Goal: Task Accomplishment & Management: Manage account settings

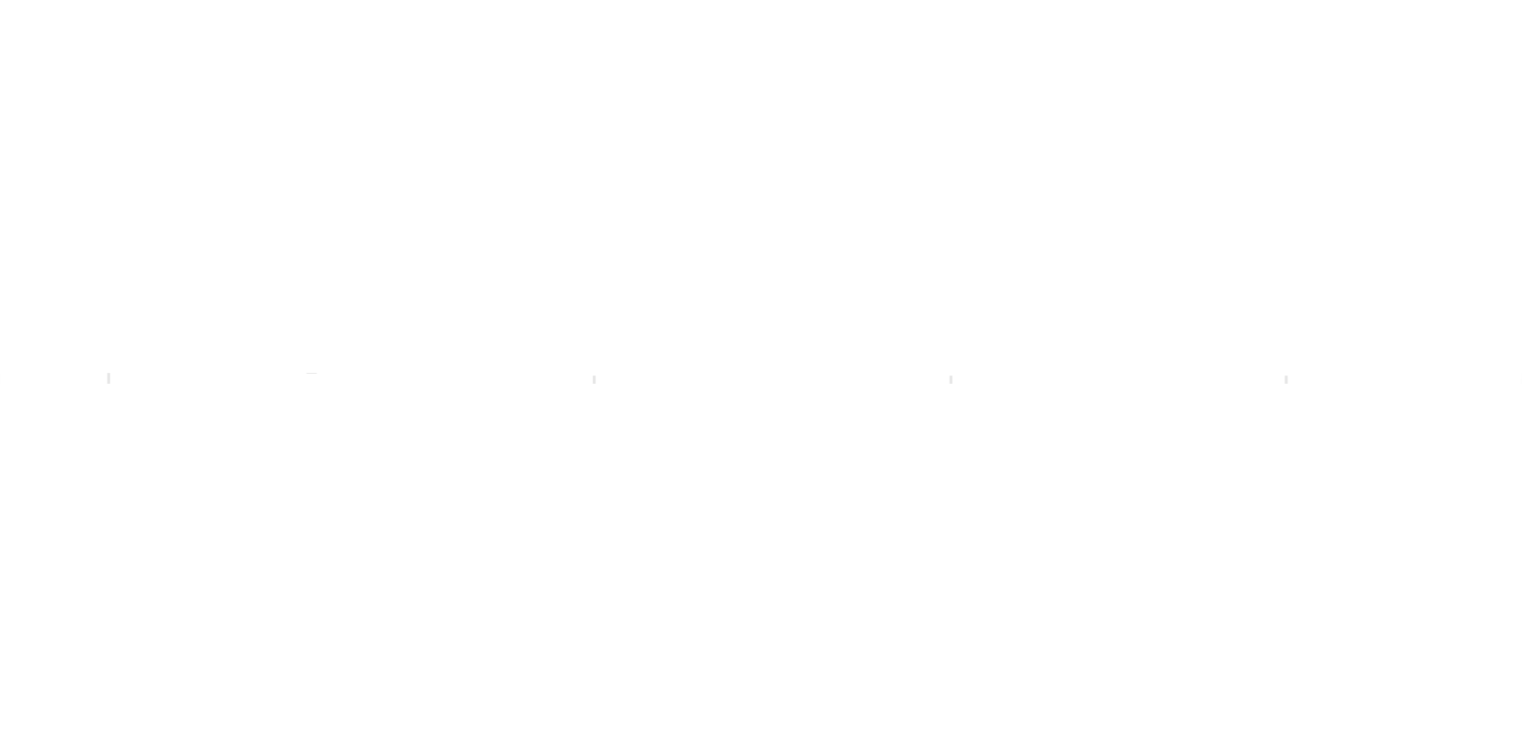
scroll to position [0, 494]
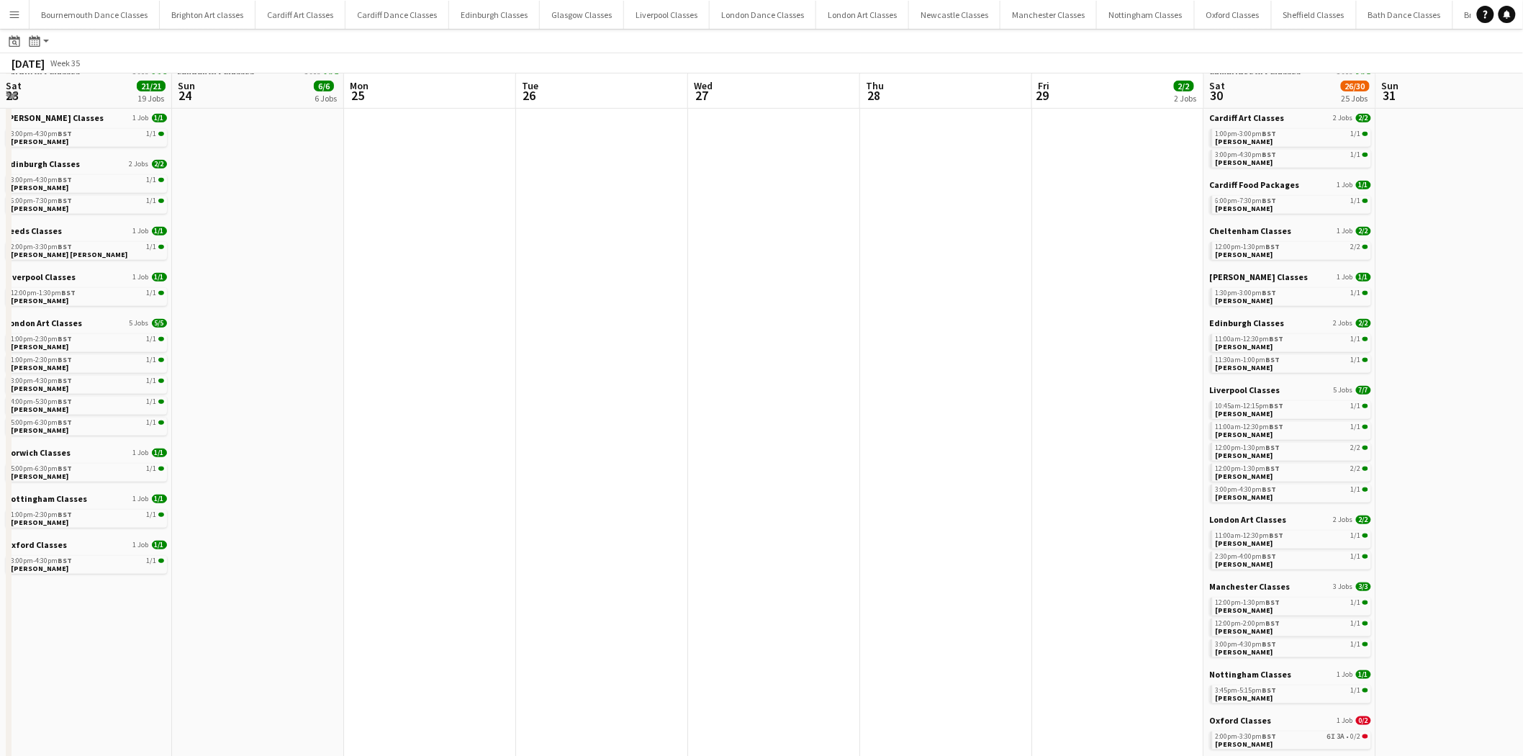
scroll to position [0, 445]
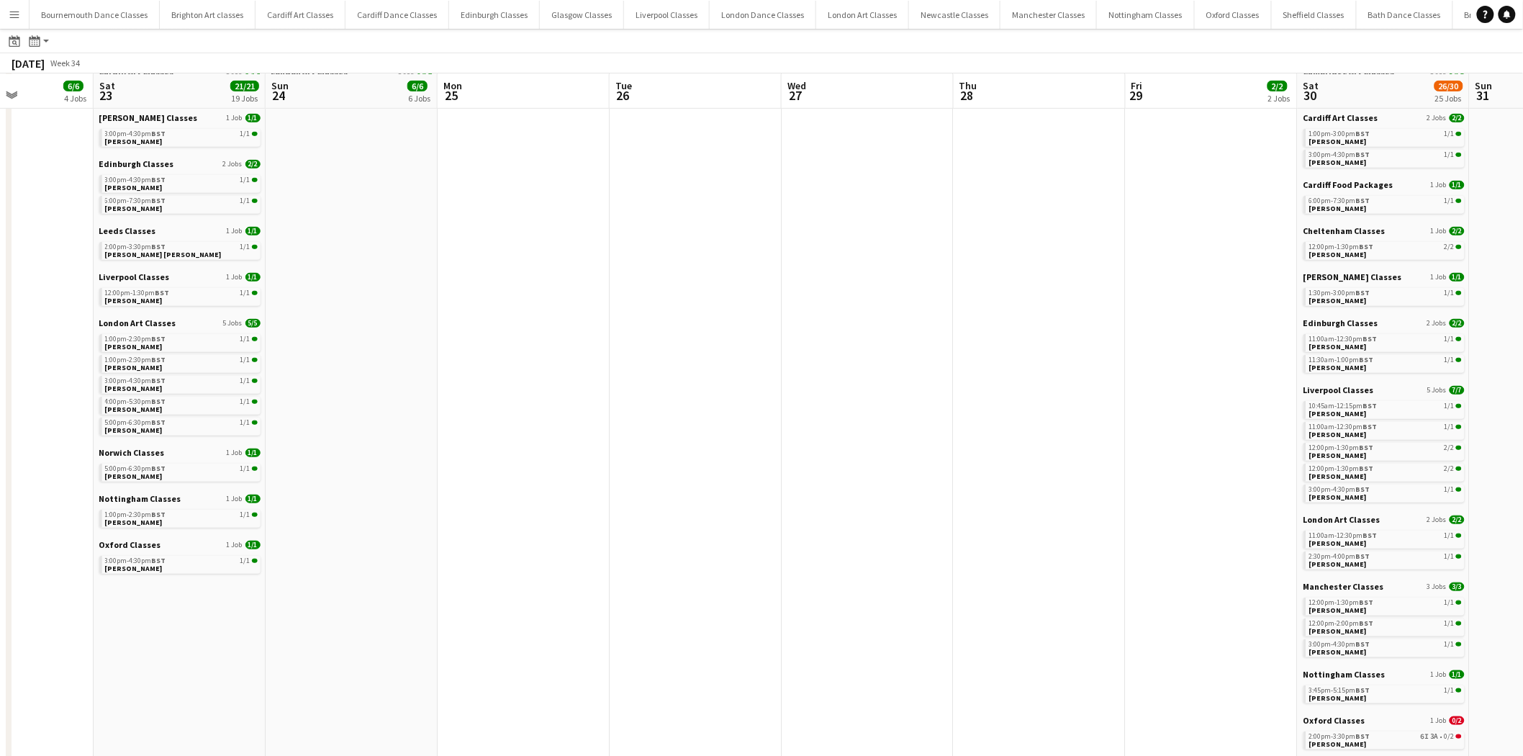
drag, startPoint x: 588, startPoint y: 365, endPoint x: 1277, endPoint y: 392, distance: 690.0
click at [1275, 392] on app-calendar-viewport "Thu 21 2/2 2 Jobs Fri 22 6/6 4 Jobs Sat 23 21/21 19 Jobs Sun 24 6/6 6 Jobs Mon …" at bounding box center [761, 465] width 1523 height 1375
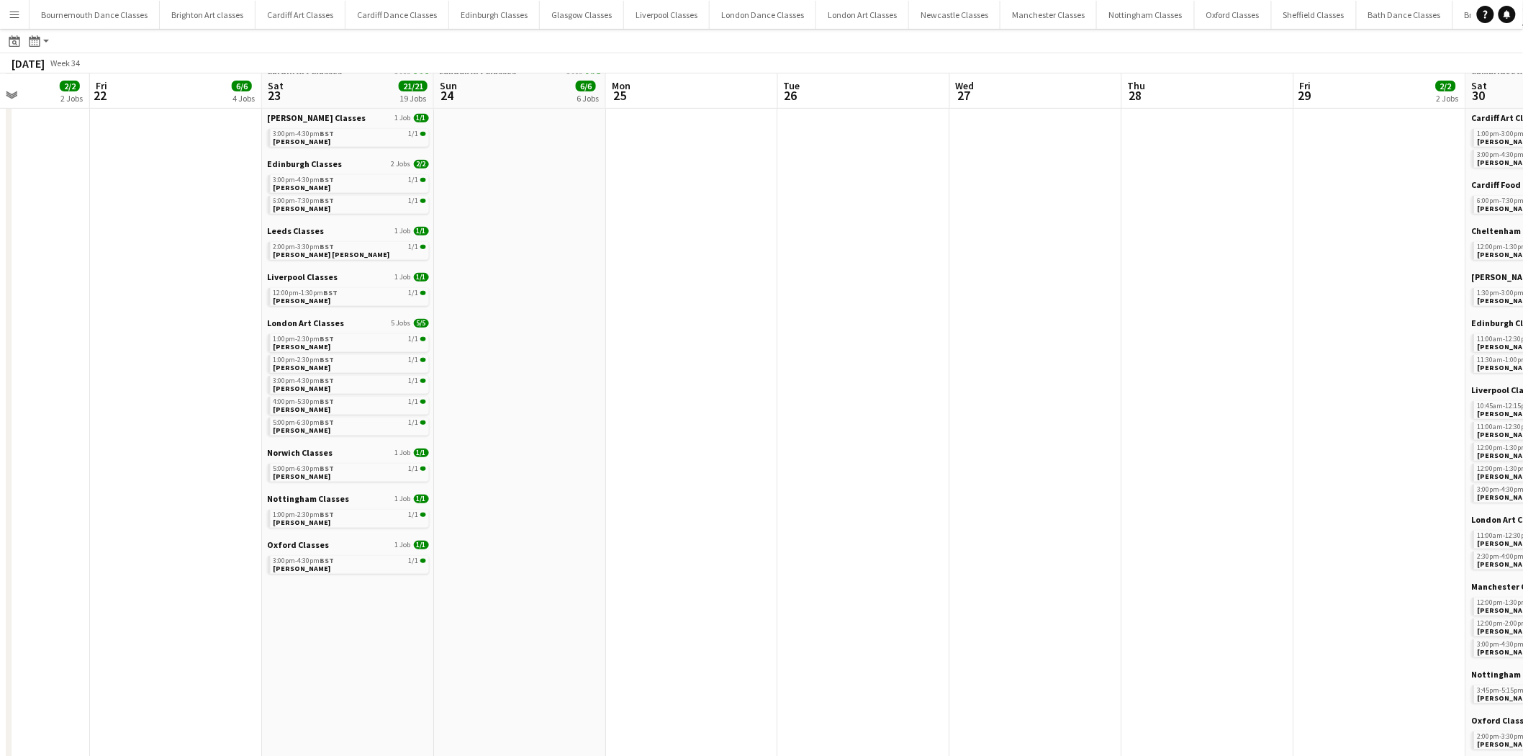
drag, startPoint x: 669, startPoint y: 407, endPoint x: 877, endPoint y: 407, distance: 207.3
click at [877, 407] on app-calendar-viewport "Tue 19 Wed 20 Thu 21 2/2 2 Jobs Fri 22 6/6 4 Jobs Sat 23 21/21 19 Jobs Sun 24 6…" at bounding box center [761, 465] width 1523 height 1375
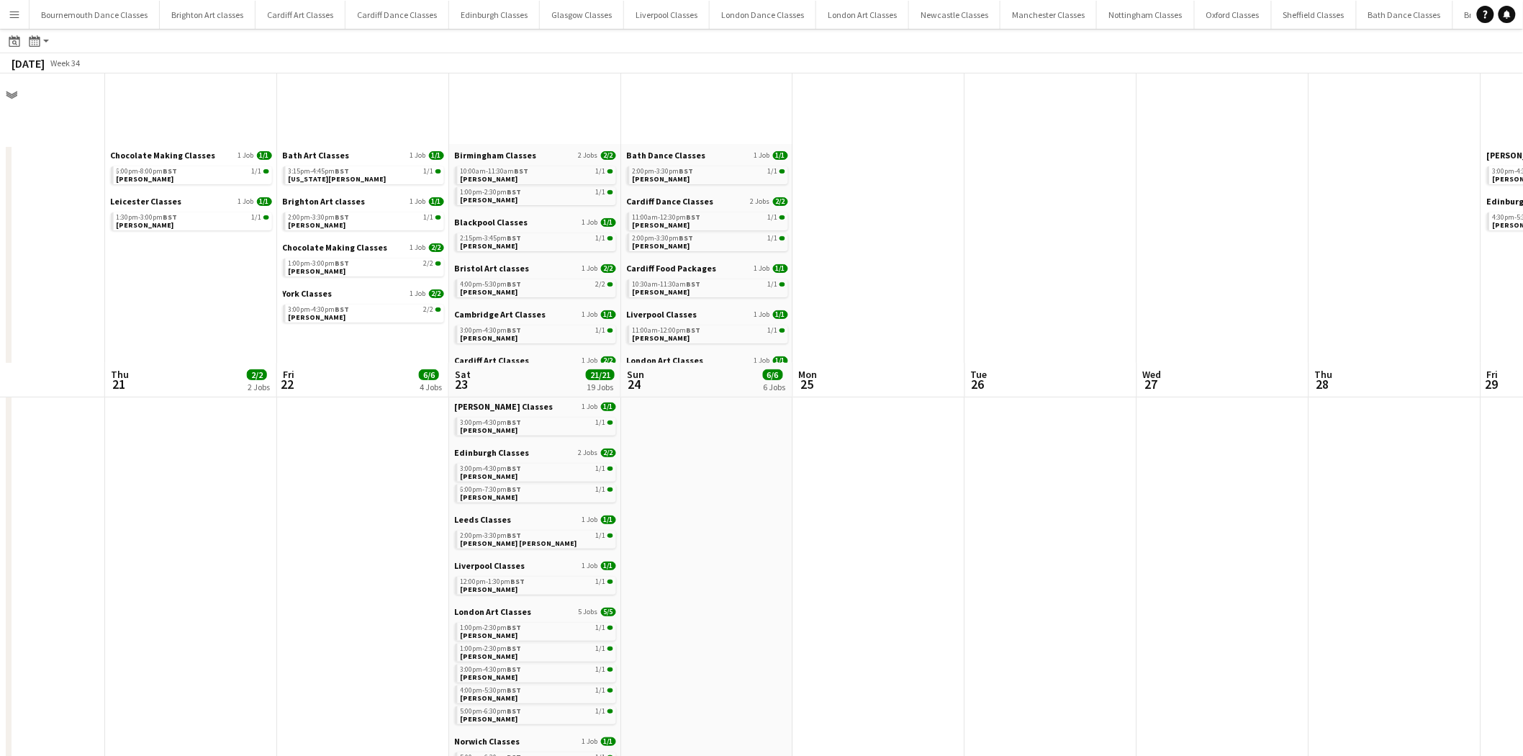
scroll to position [0, 0]
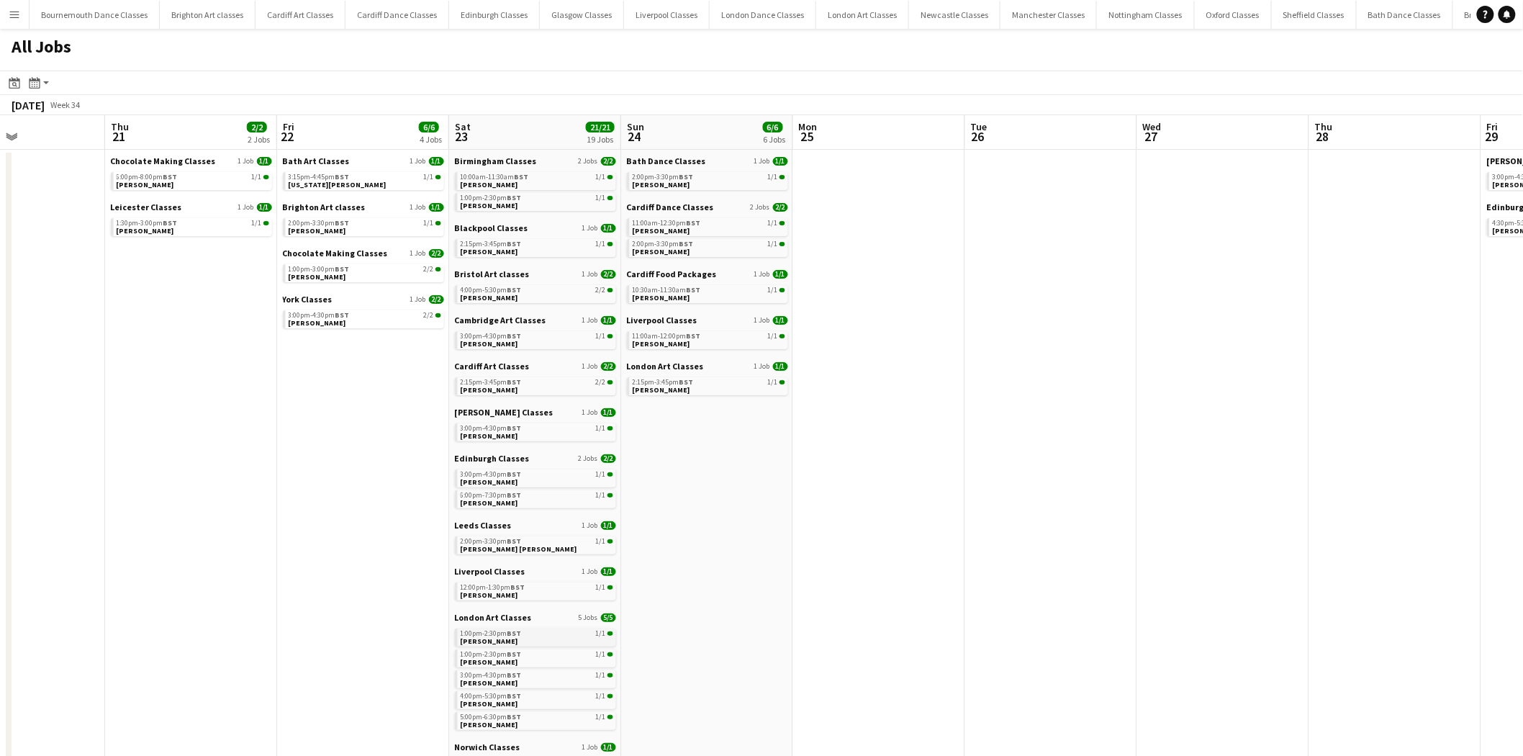
click at [482, 630] on span "1:00pm-2:30pm BST" at bounding box center [491, 633] width 61 height 7
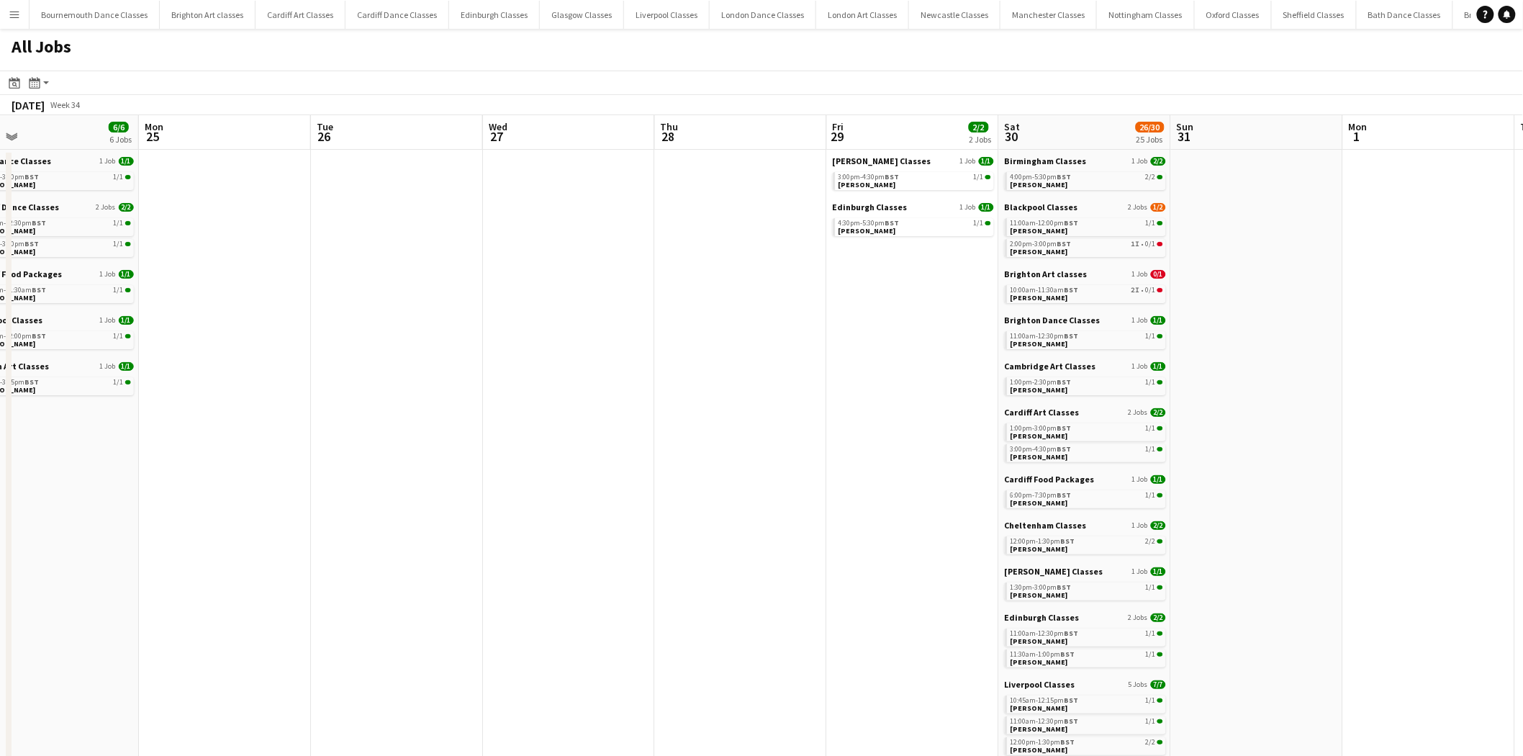
scroll to position [0, 426]
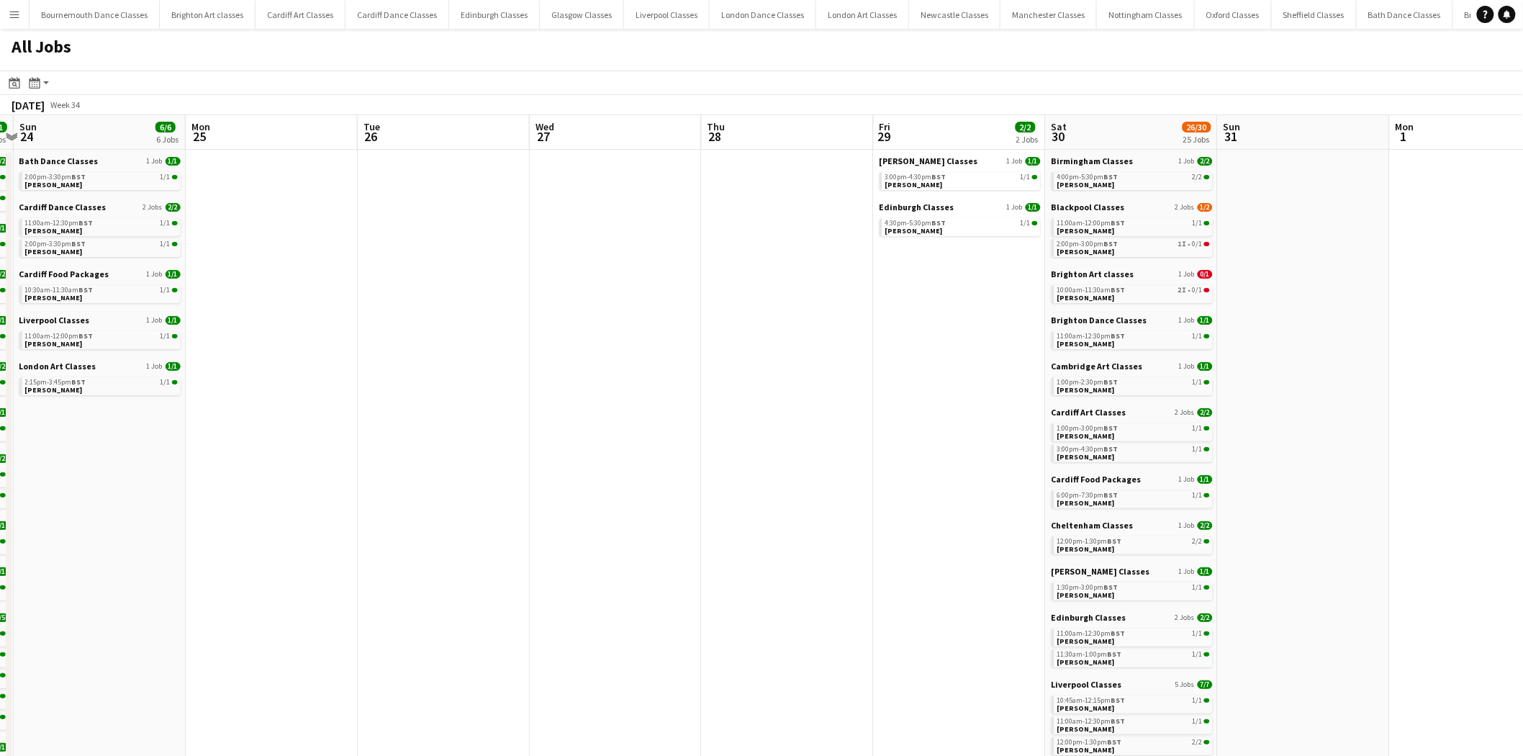
drag, startPoint x: 1080, startPoint y: 268, endPoint x: 376, endPoint y: 279, distance: 703.2
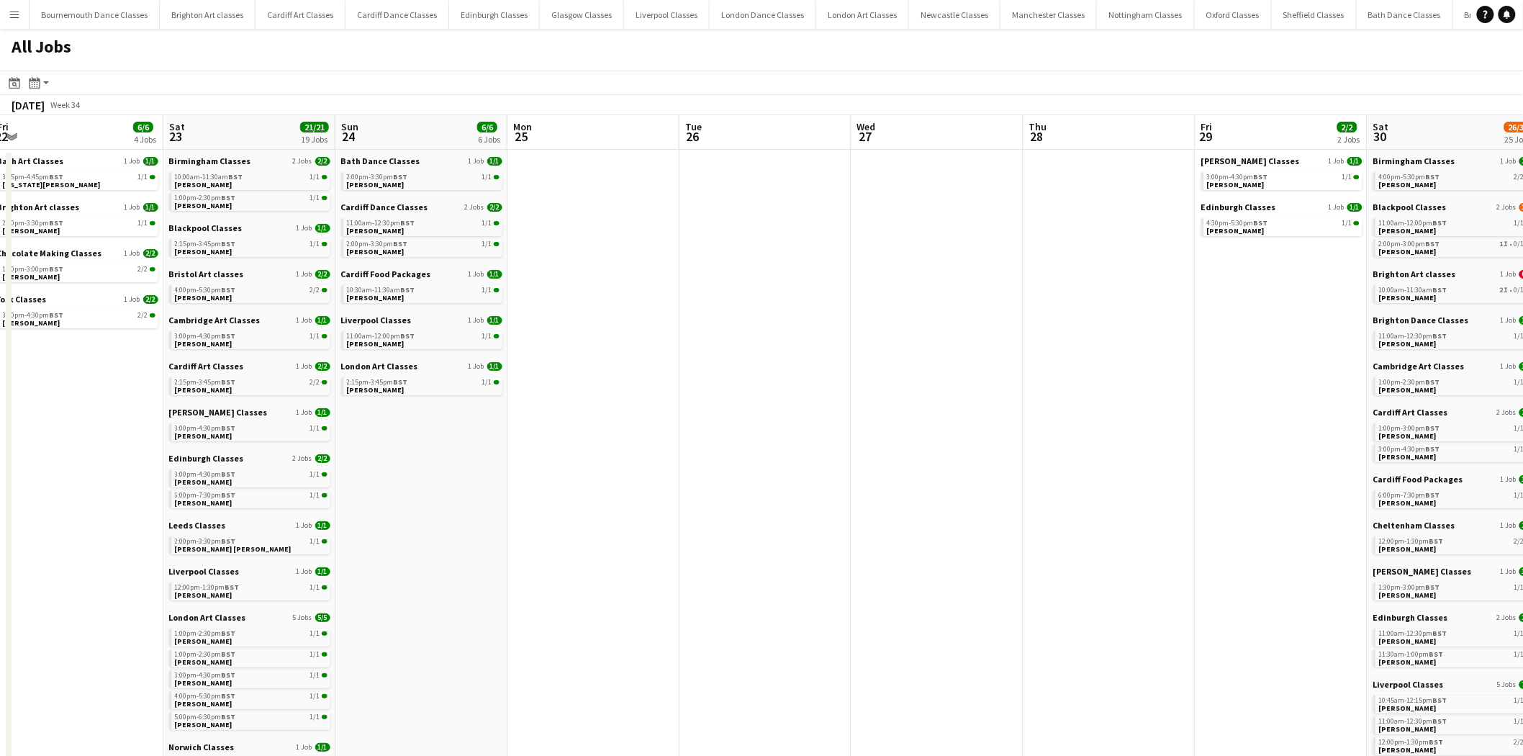
scroll to position [0, 437]
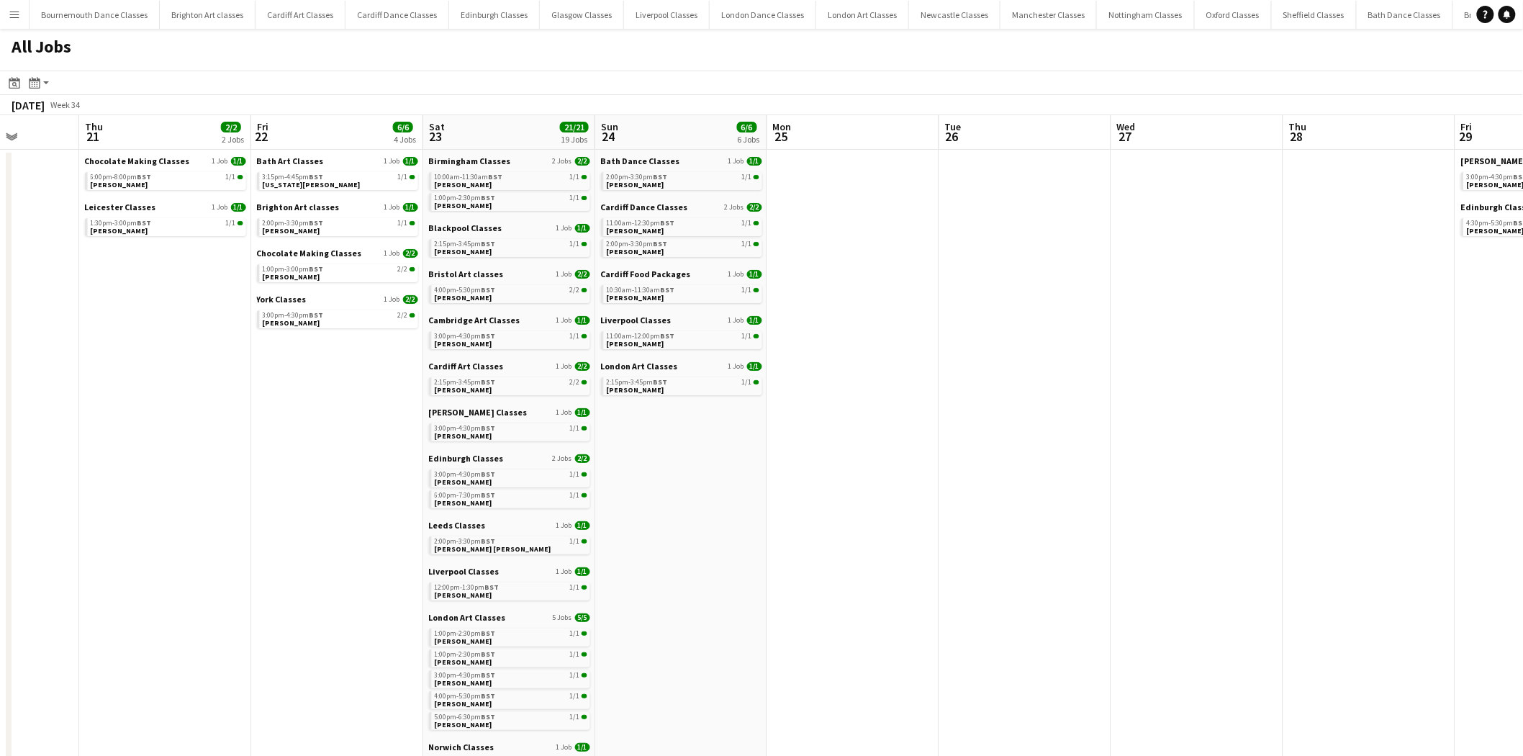
drag, startPoint x: 373, startPoint y: 279, endPoint x: 1049, endPoint y: 350, distance: 680.2
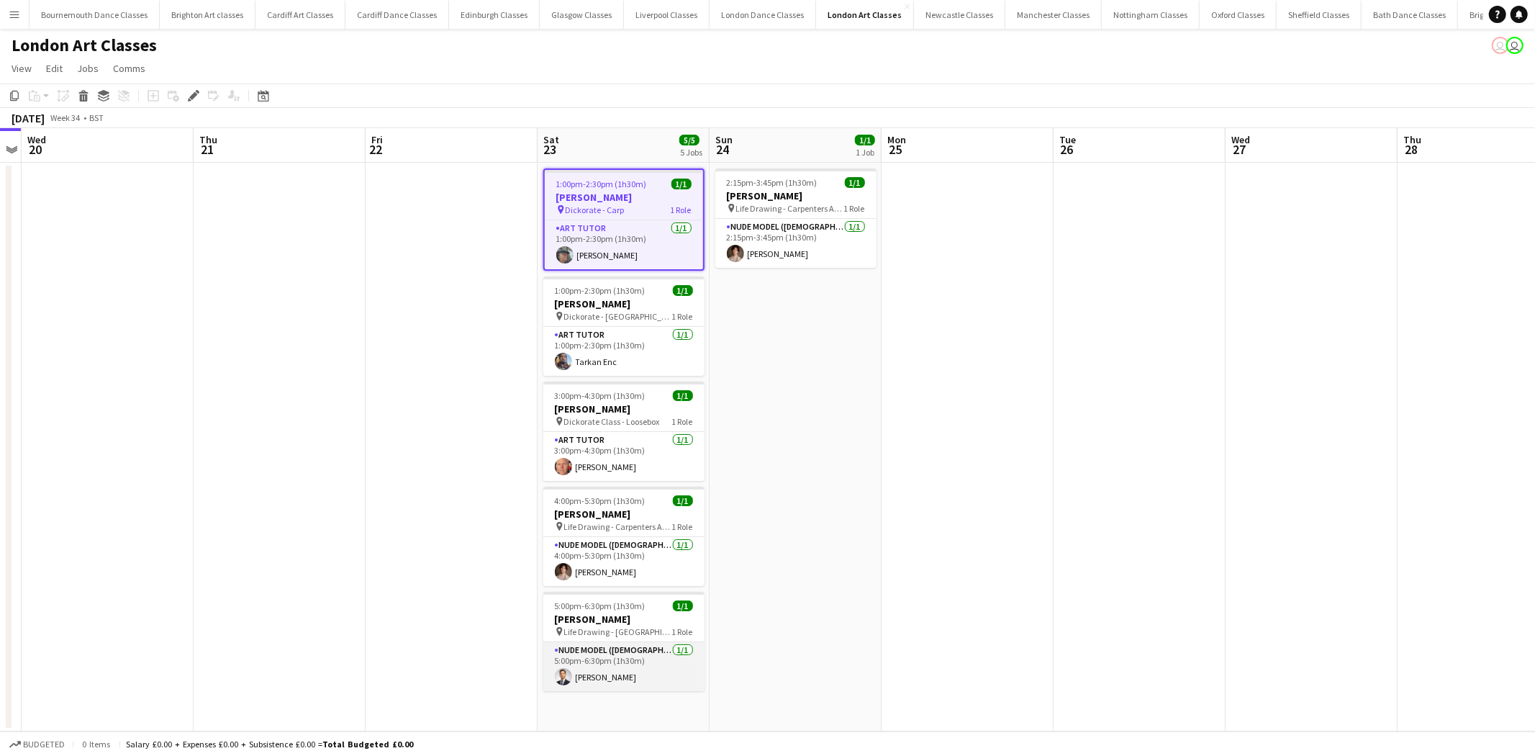
click at [612, 666] on app-card-role "Nude Model (Male) 1/1 5:00pm-6:30pm (1h30m) Giovanni Di Frisco" at bounding box center [623, 666] width 161 height 49
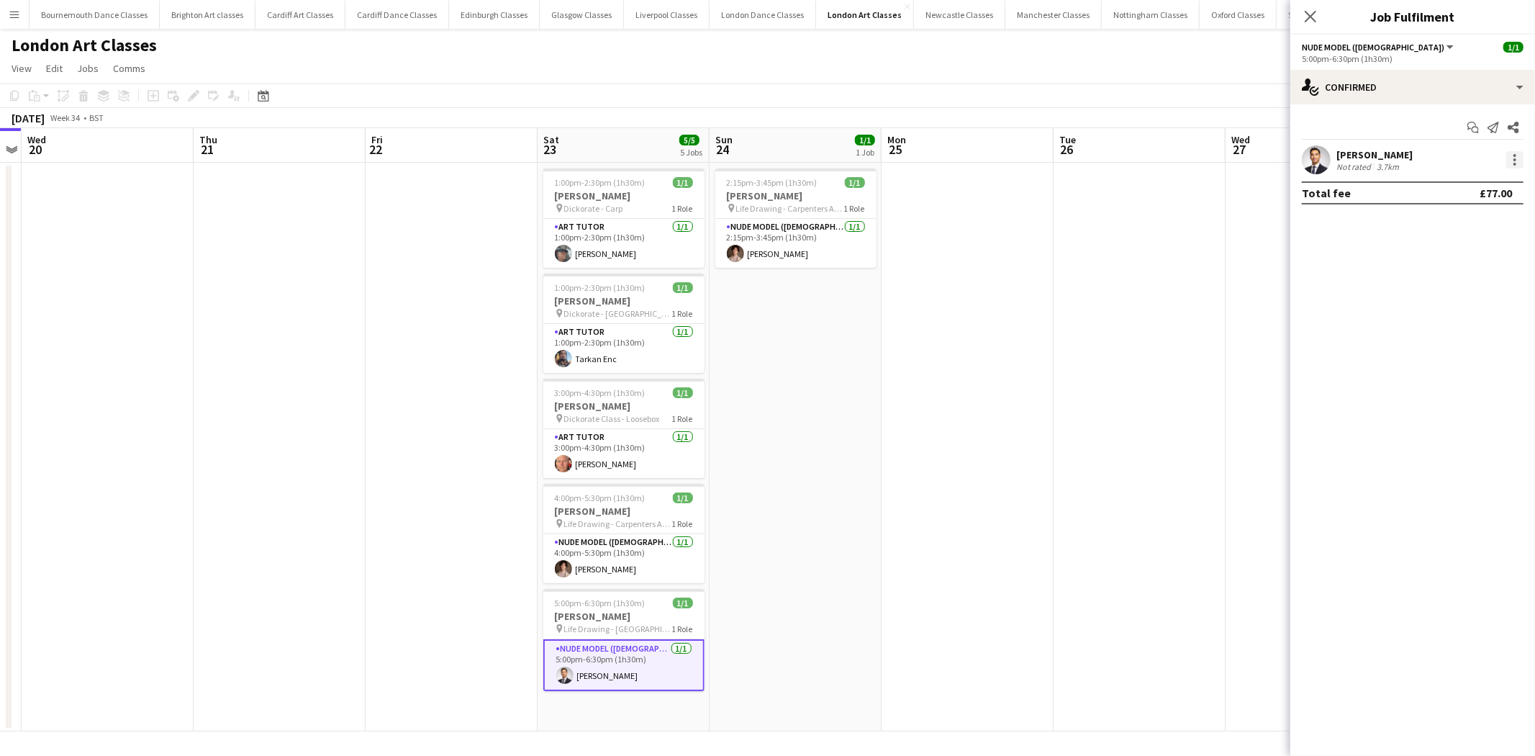
click at [1512, 158] on div at bounding box center [1514, 159] width 17 height 17
click at [1457, 336] on button "Remove" at bounding box center [1468, 324] width 112 height 35
click at [1221, 376] on app-date-cell at bounding box center [1140, 447] width 172 height 569
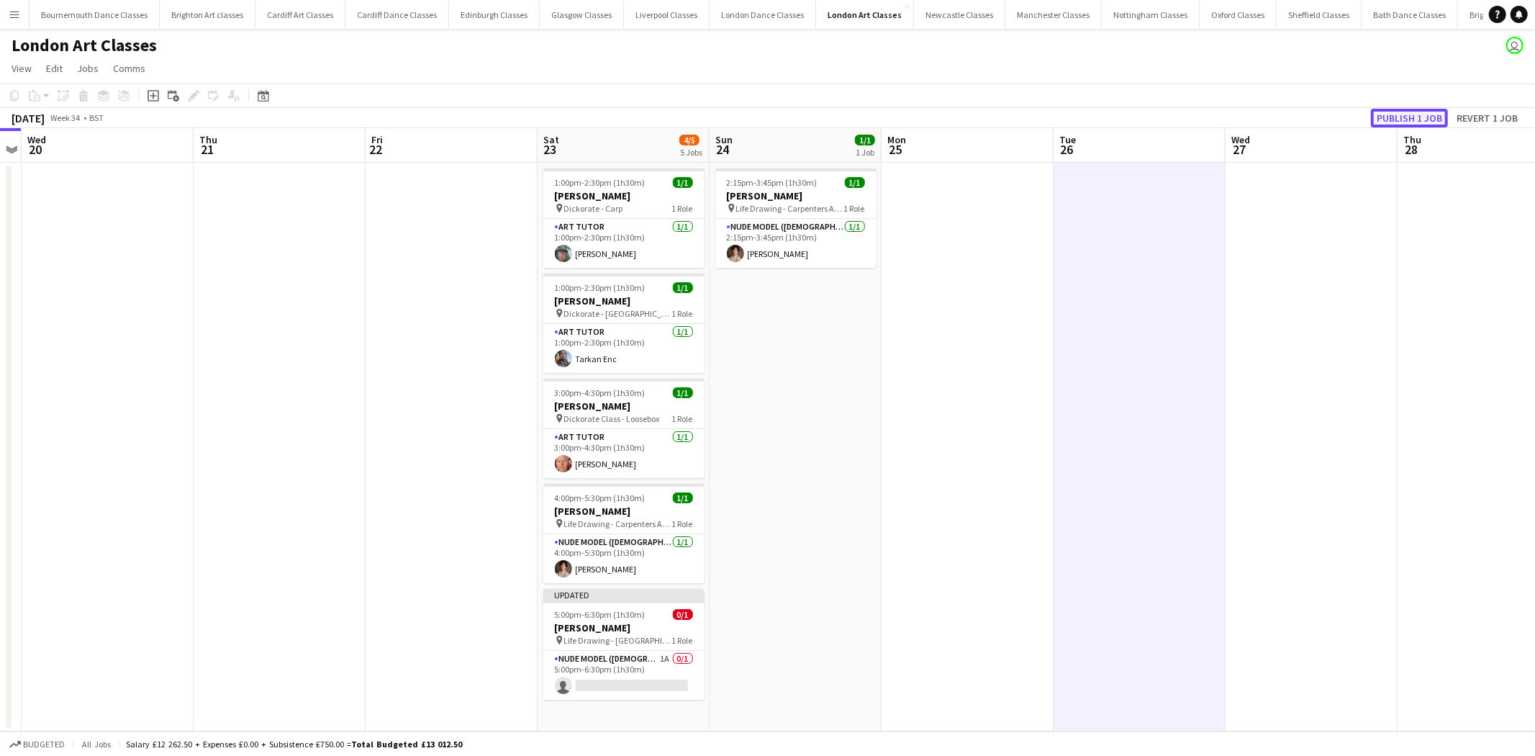
click at [1418, 115] on button "Publish 1 job" at bounding box center [1409, 118] width 77 height 19
click at [593, 658] on app-card-role "Nude Model (Male) 1A 0/1 5:00pm-6:30pm (1h30m) single-neutral-actions" at bounding box center [623, 663] width 161 height 49
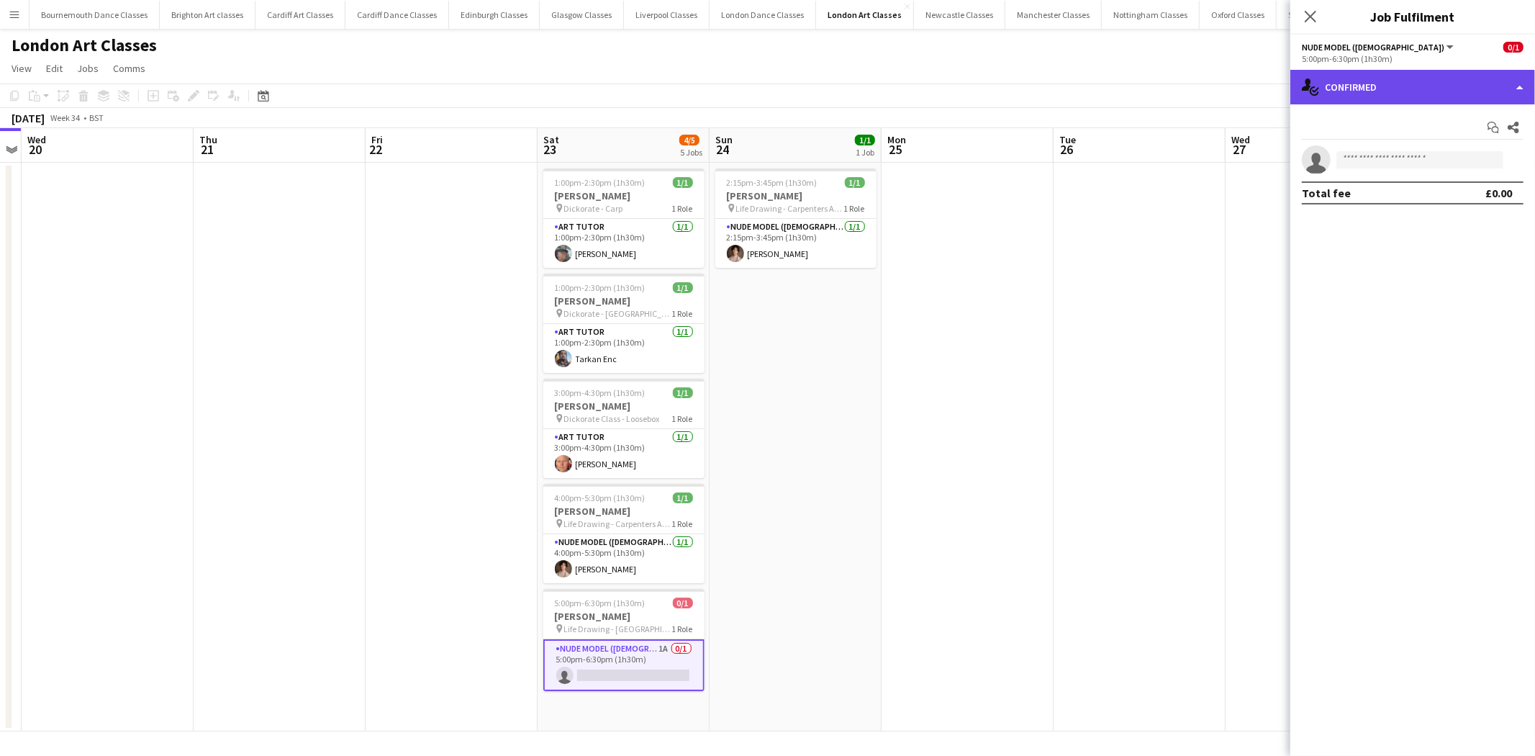
click at [1514, 84] on div "single-neutral-actions-check-2 Confirmed" at bounding box center [1412, 87] width 245 height 35
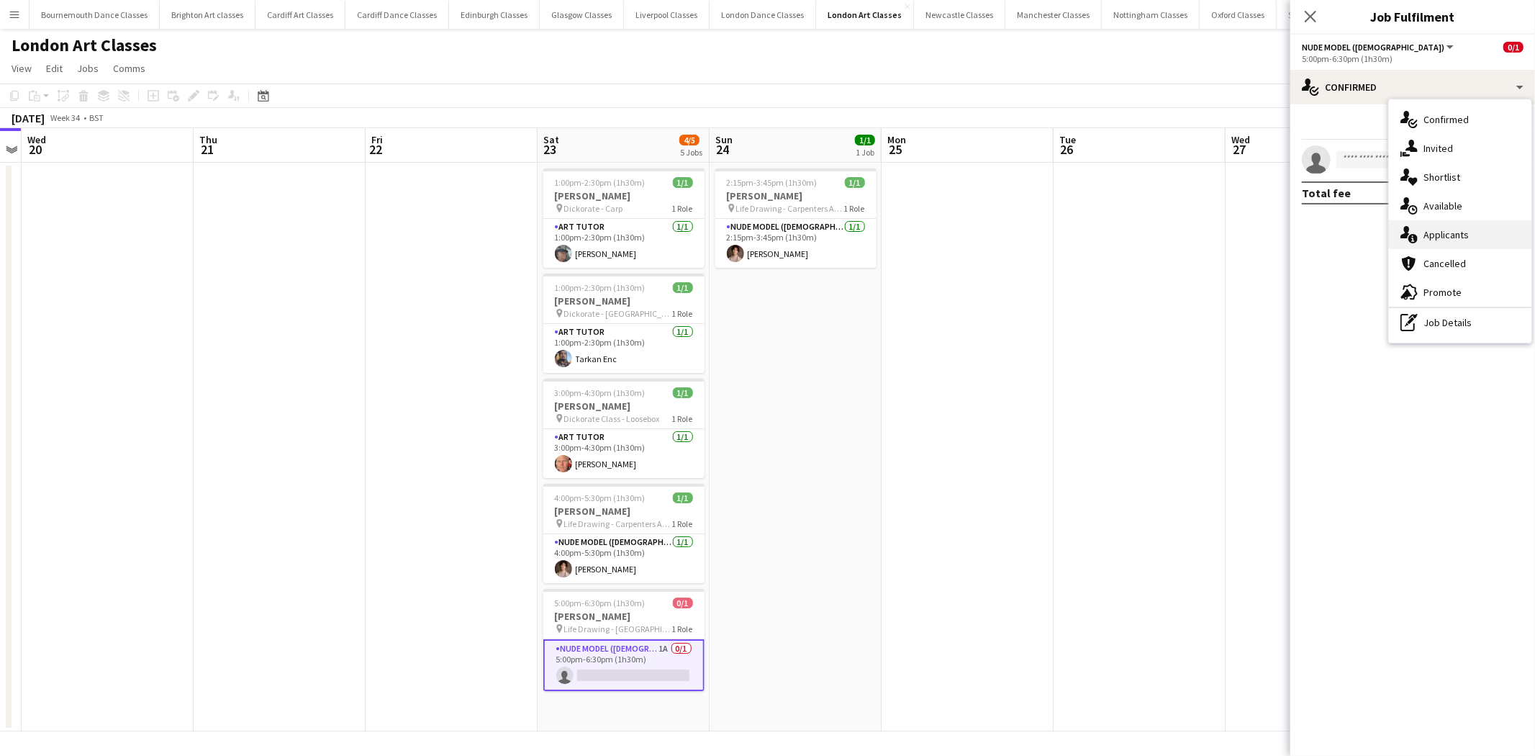
click at [1468, 228] on div "single-neutral-actions-information Applicants" at bounding box center [1460, 234] width 142 height 29
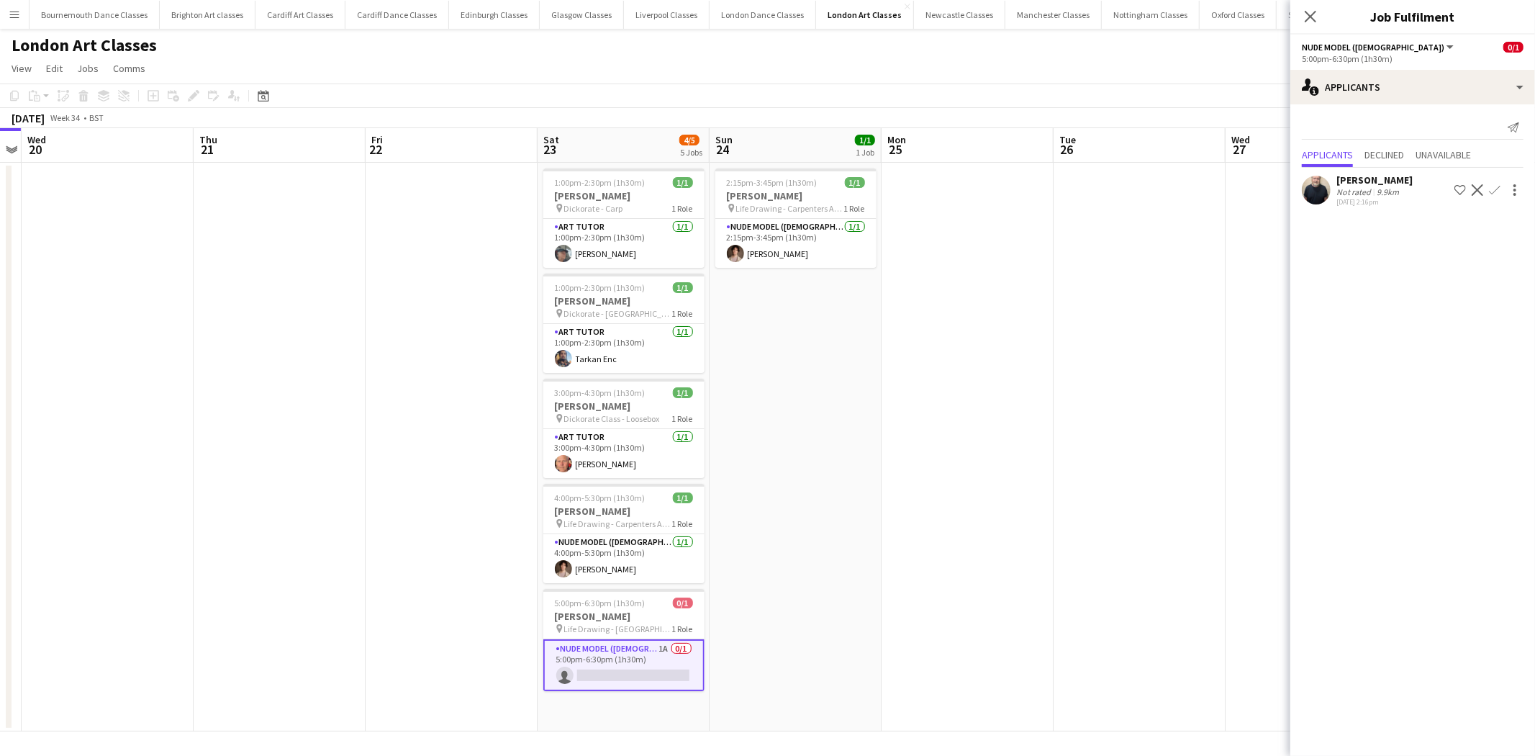
click at [1480, 181] on button "Decline" at bounding box center [1477, 189] width 17 height 17
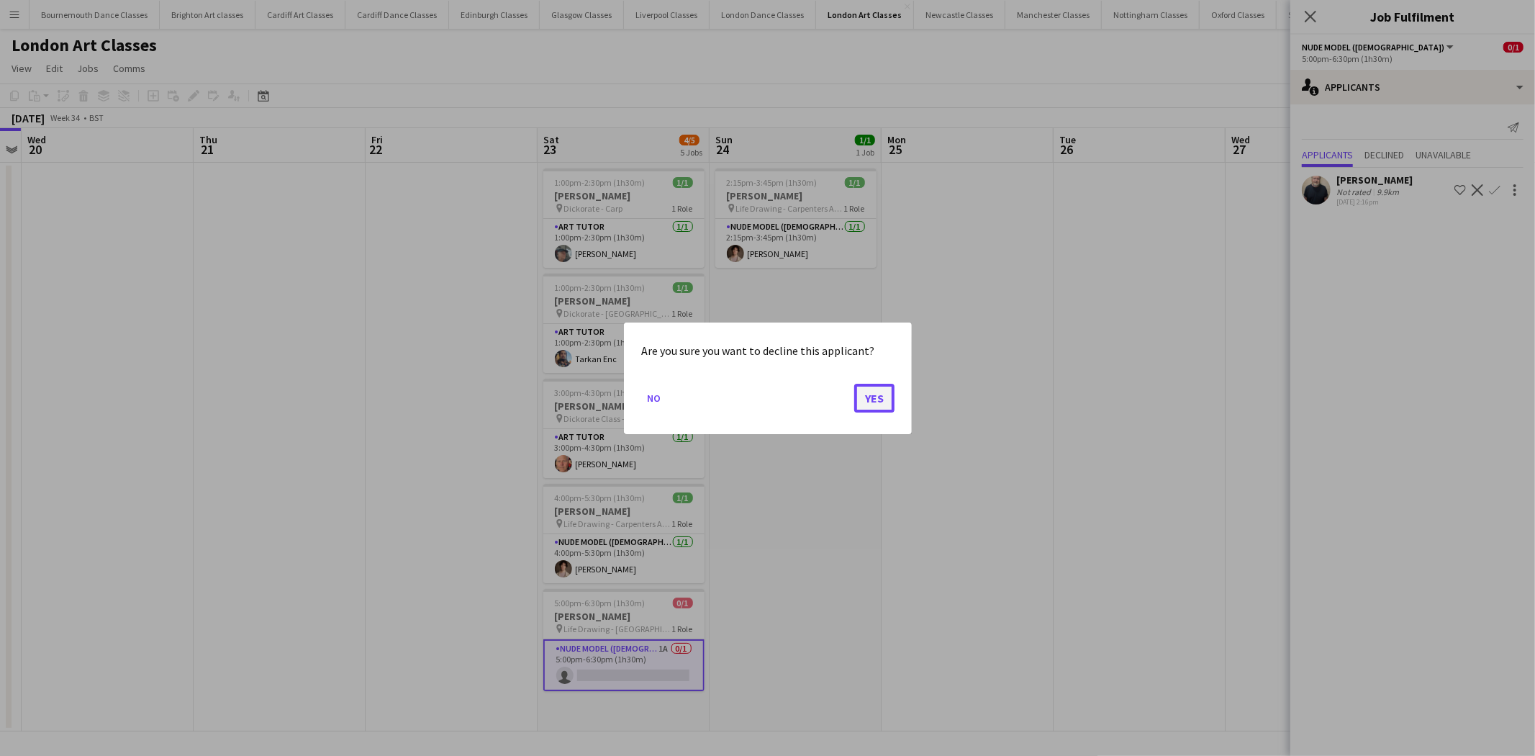
click at [872, 397] on button "Yes" at bounding box center [874, 397] width 40 height 29
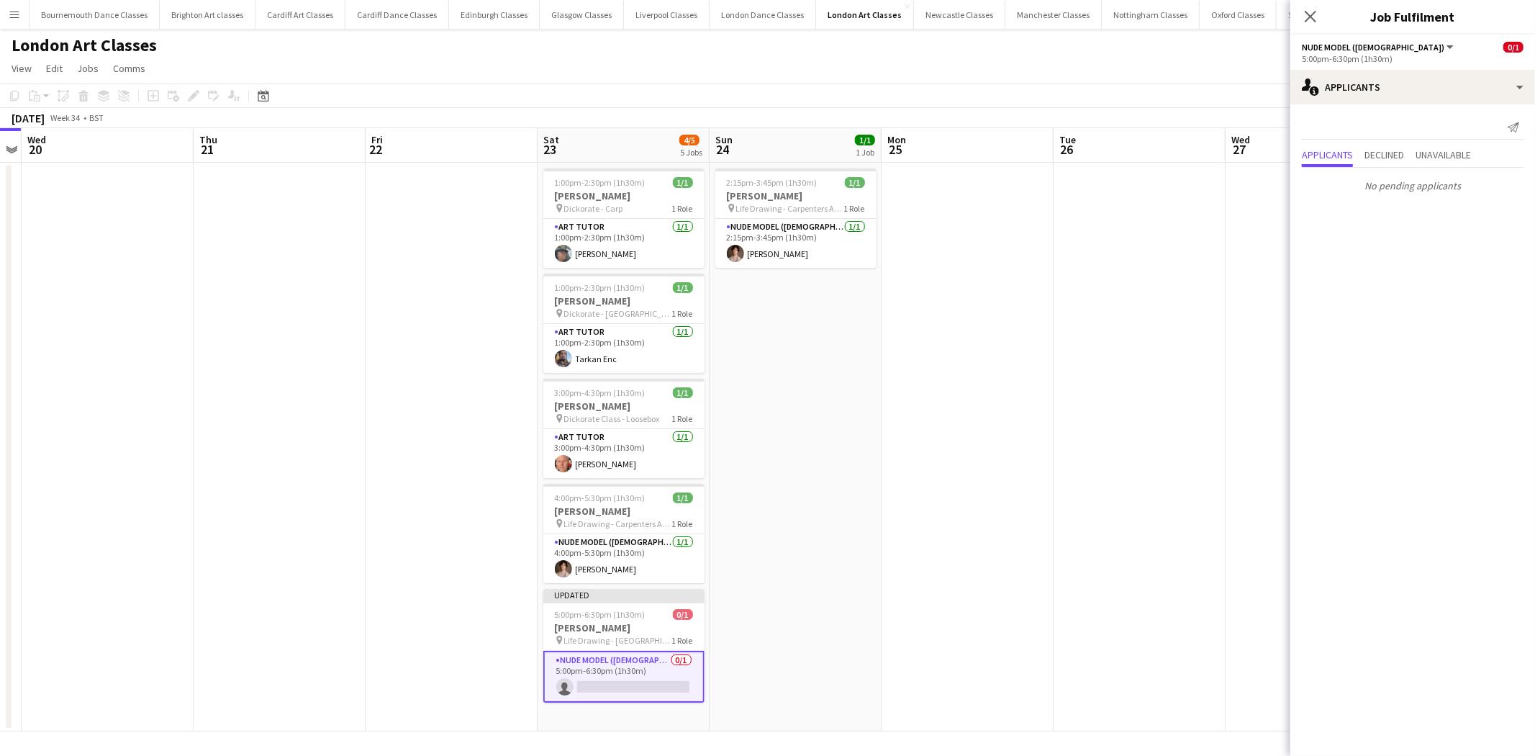
click at [671, 659] on app-card-role "Nude Model (Male) 0/1 5:00pm-6:30pm (1h30m) single-neutral-actions" at bounding box center [623, 677] width 161 height 52
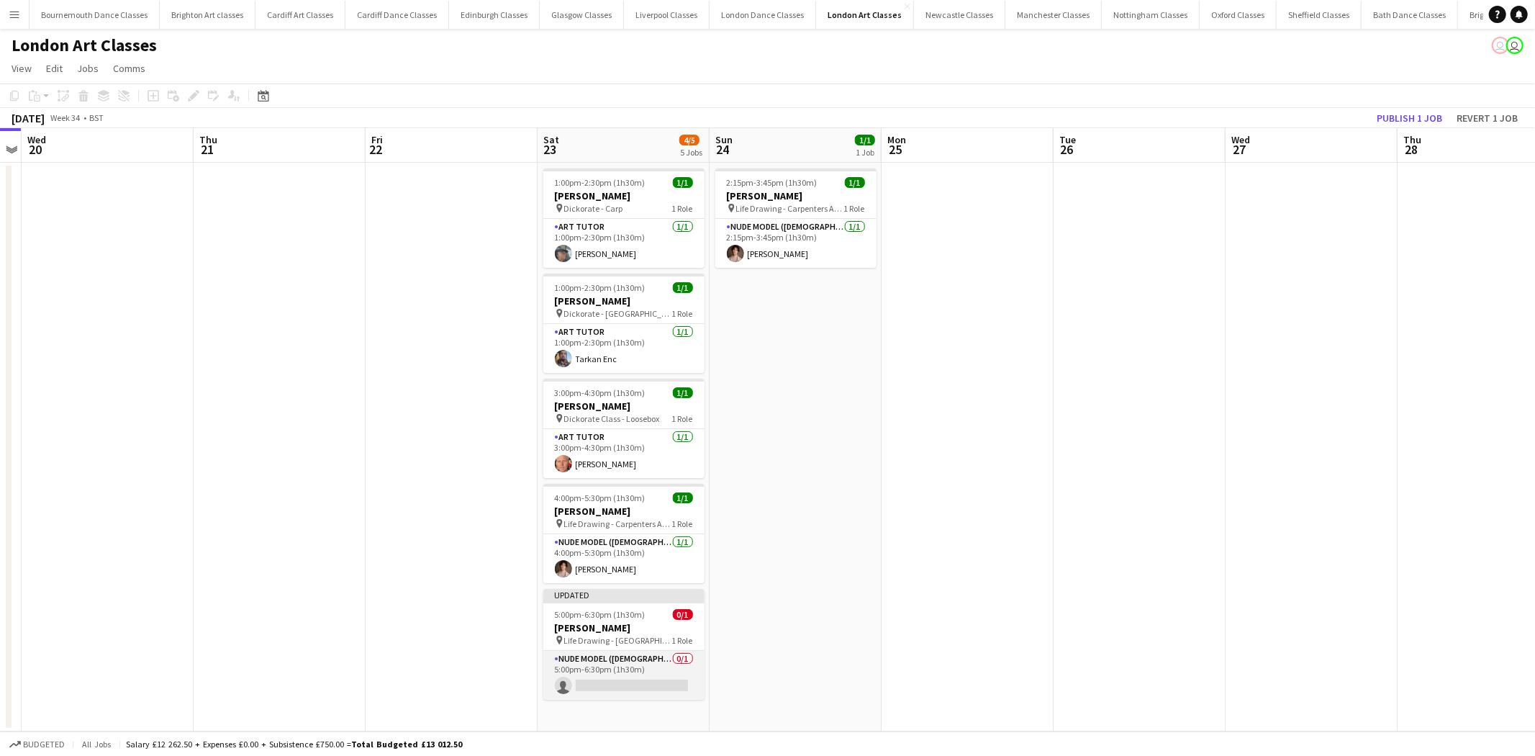
click at [642, 684] on app-card-role "Nude Model (Male) 0/1 5:00pm-6:30pm (1h30m) single-neutral-actions" at bounding box center [623, 675] width 161 height 49
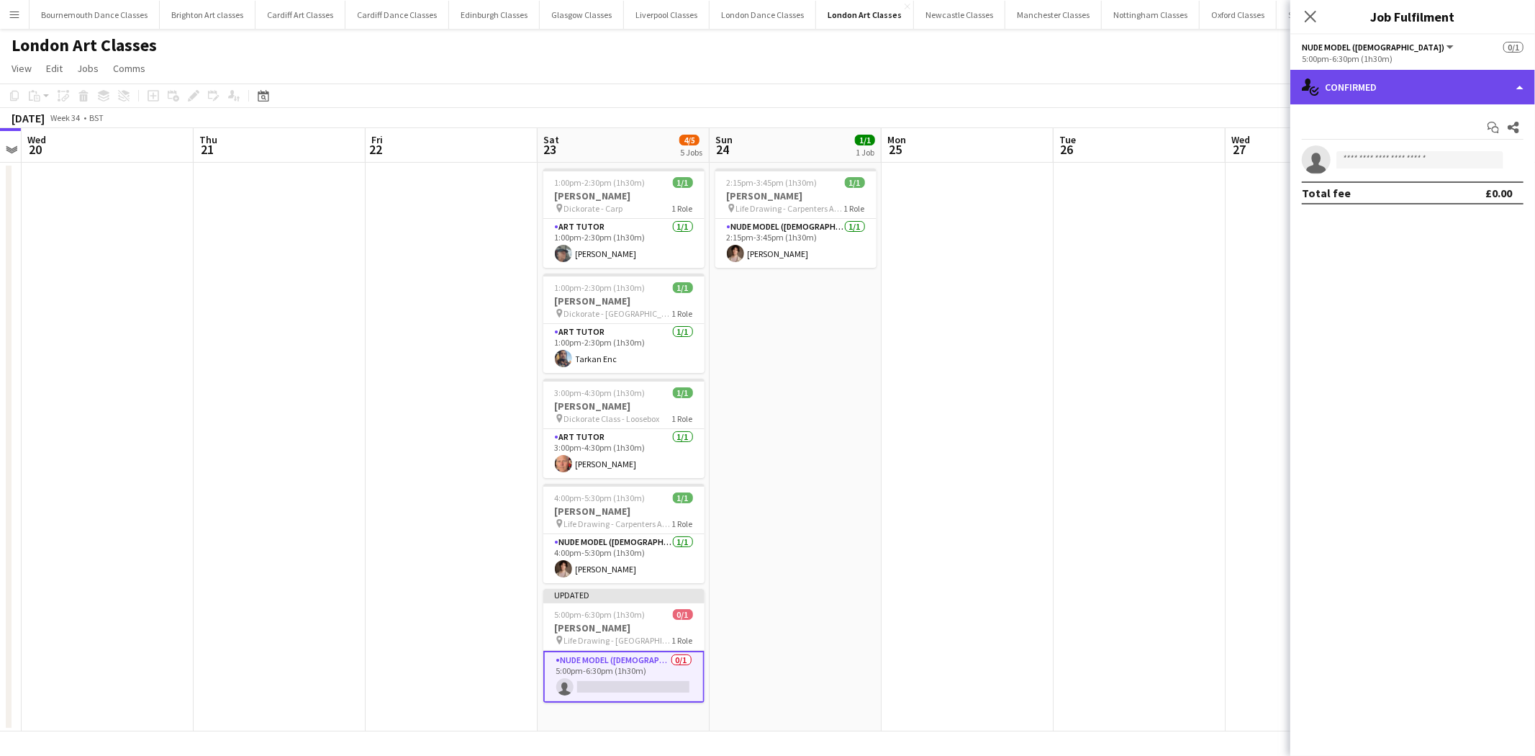
click at [1507, 95] on div "single-neutral-actions-check-2 Confirmed" at bounding box center [1412, 87] width 245 height 35
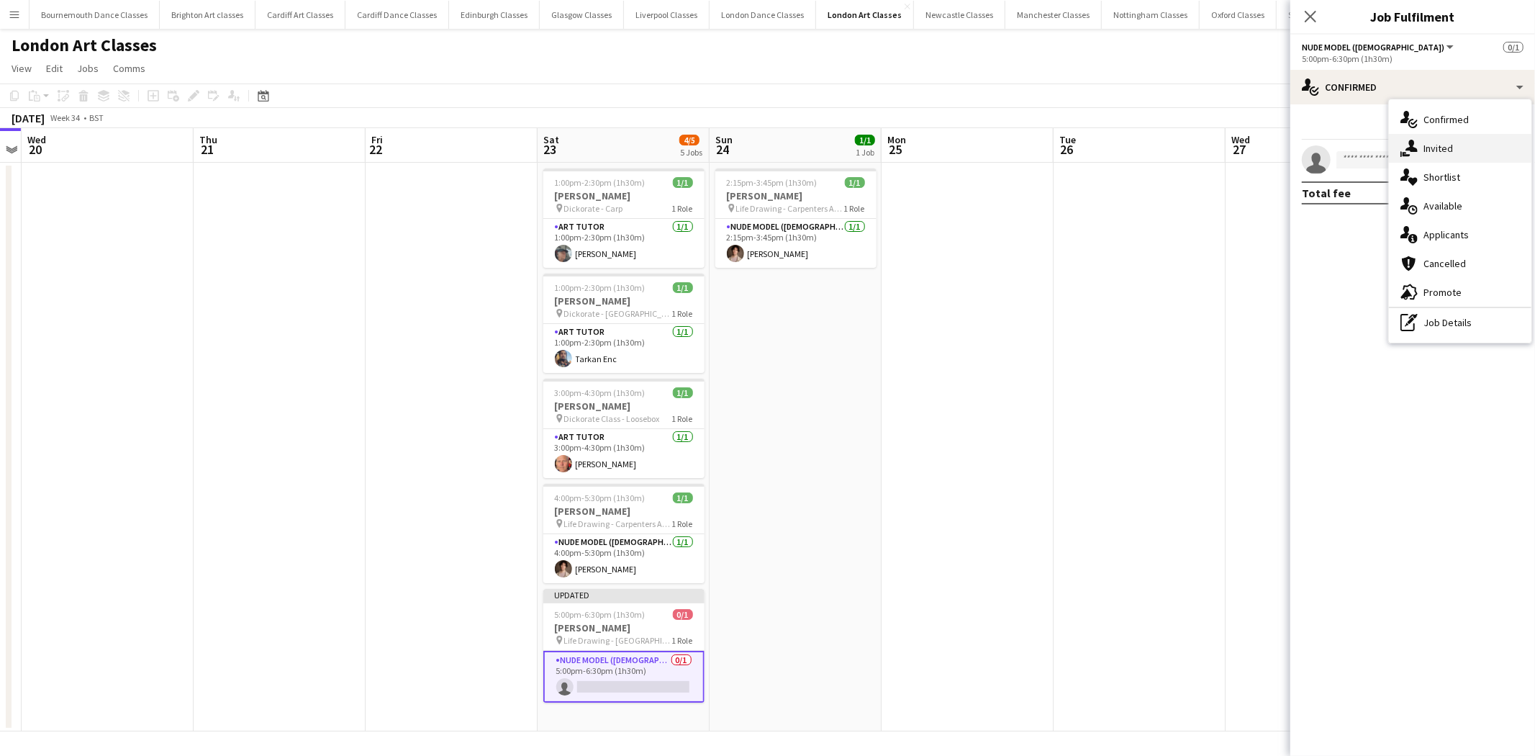
click at [1462, 152] on div "single-neutral-actions-share-1 Invited" at bounding box center [1460, 148] width 142 height 29
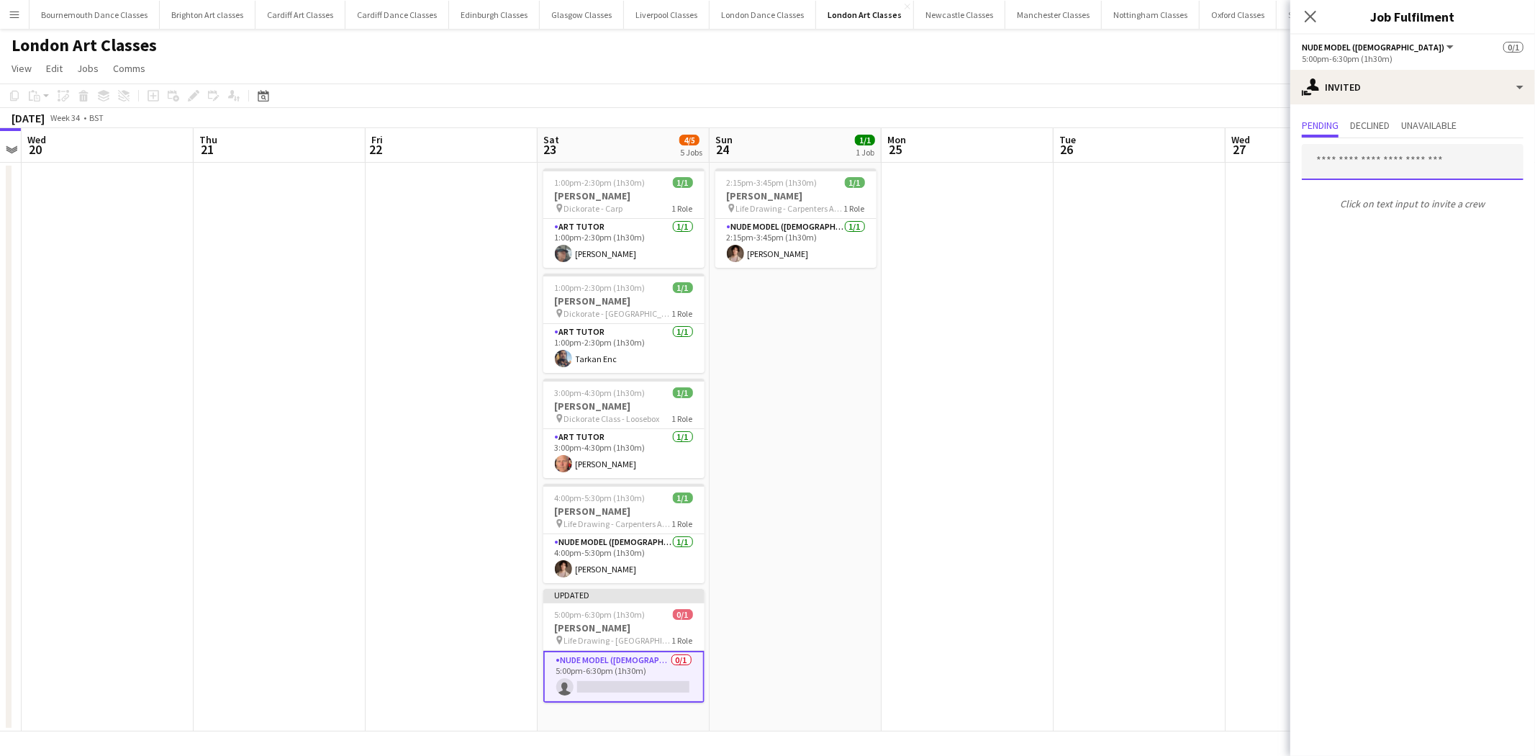
click at [1373, 176] on input "text" at bounding box center [1413, 162] width 222 height 36
type input "***"
click at [1377, 191] on span "Kam Wan Active" at bounding box center [1412, 197] width 199 height 12
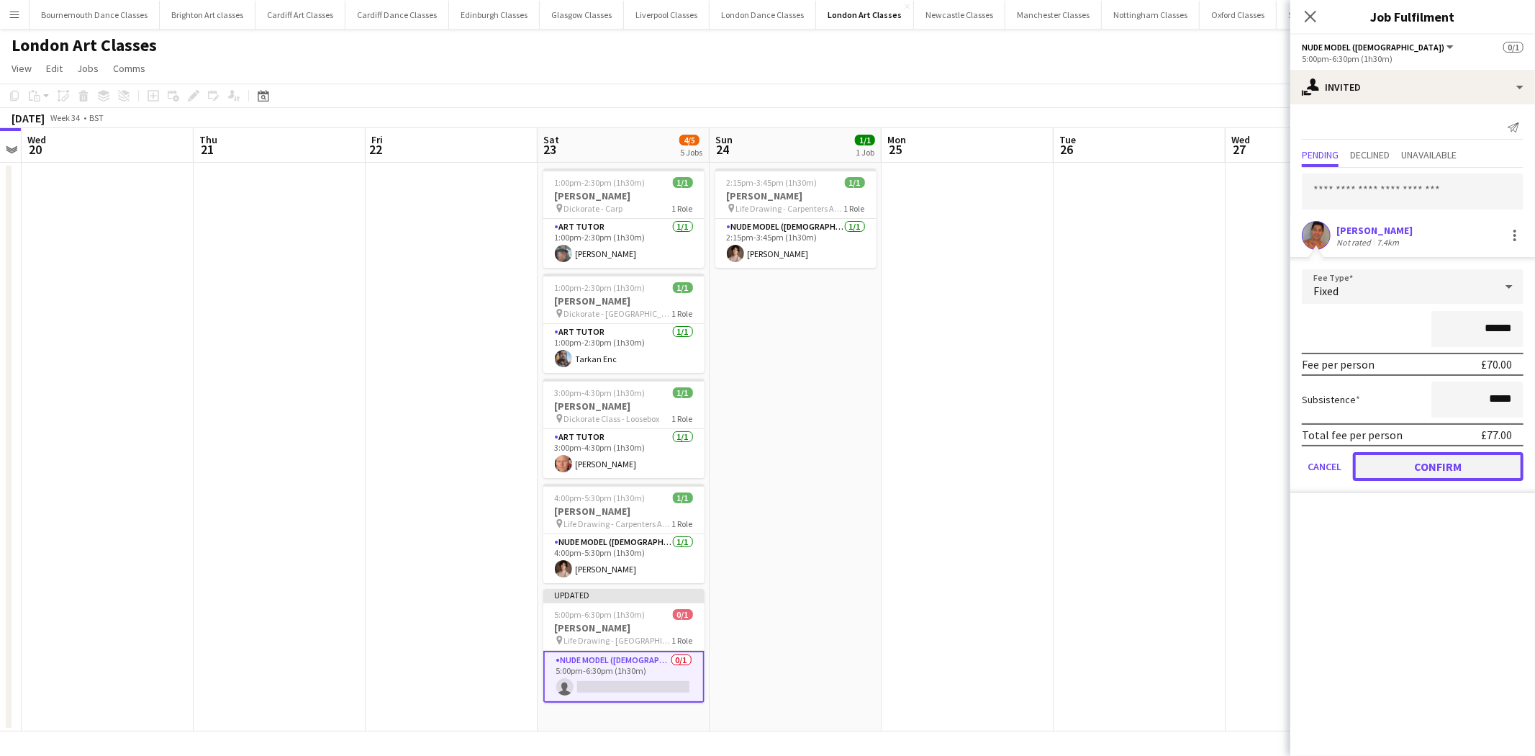
click at [1429, 452] on button "Confirm" at bounding box center [1438, 466] width 171 height 29
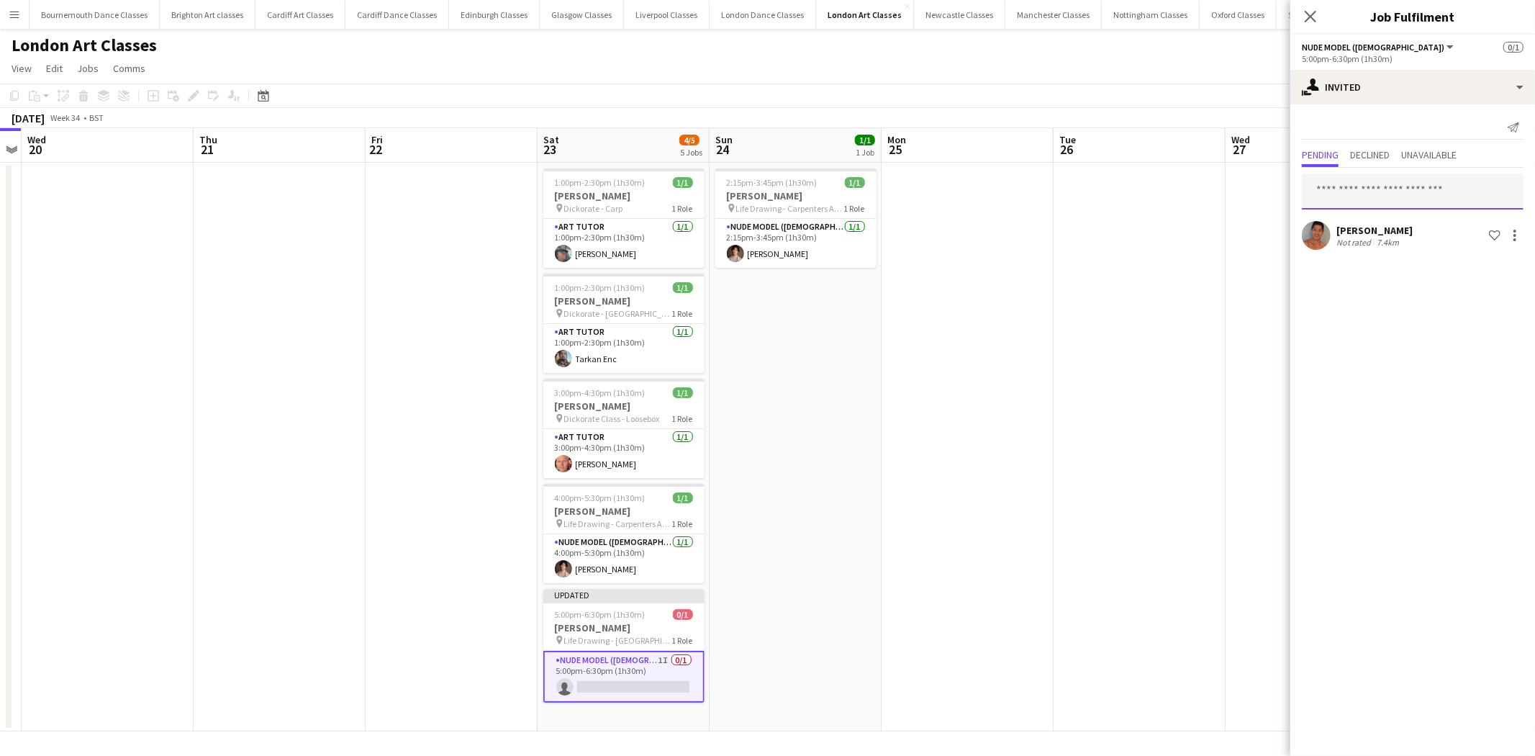
click at [1405, 192] on input "text" at bounding box center [1413, 191] width 222 height 36
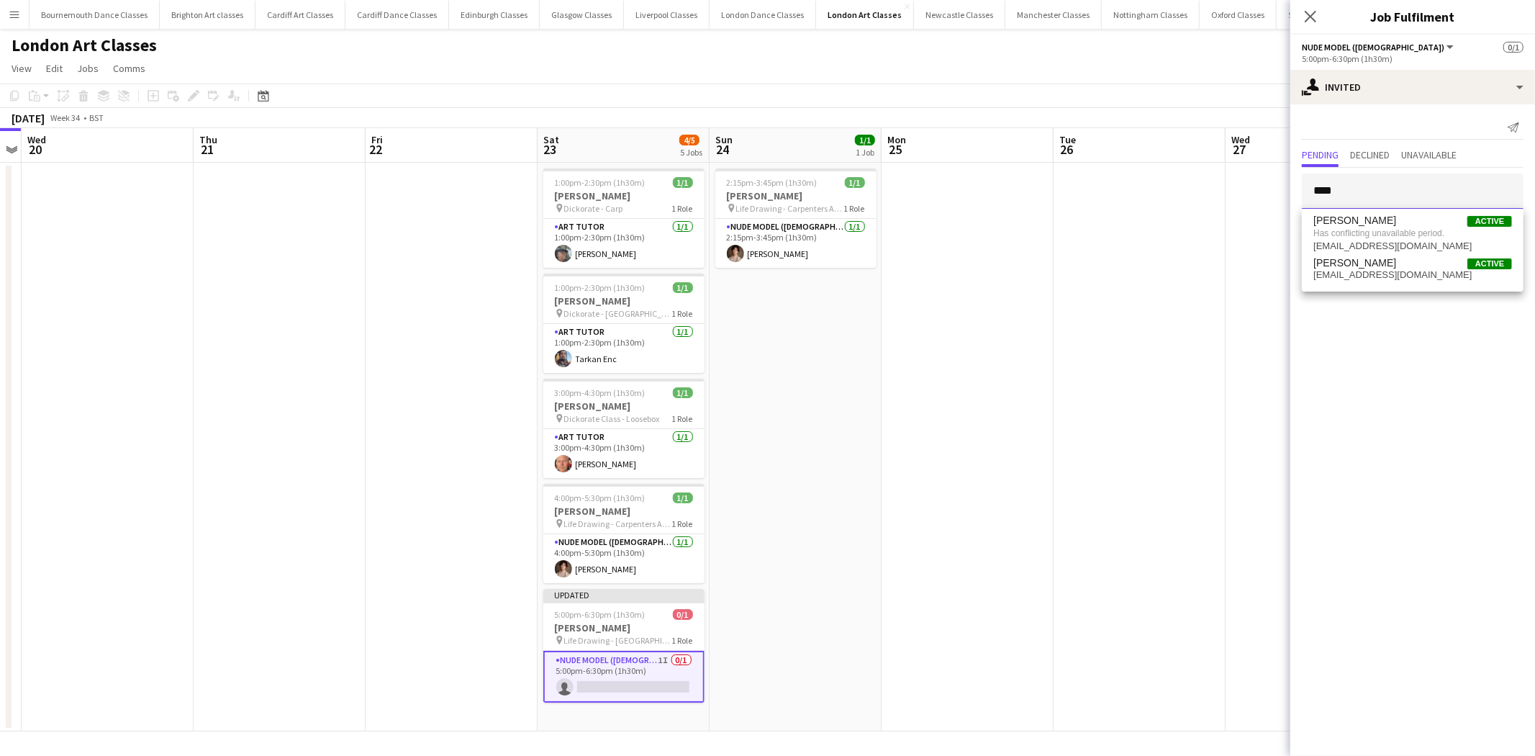
click at [1393, 191] on input "****" at bounding box center [1413, 191] width 222 height 36
type input "*"
type input "****"
click at [1393, 221] on span "Tarkan Enc Active" at bounding box center [1412, 226] width 199 height 12
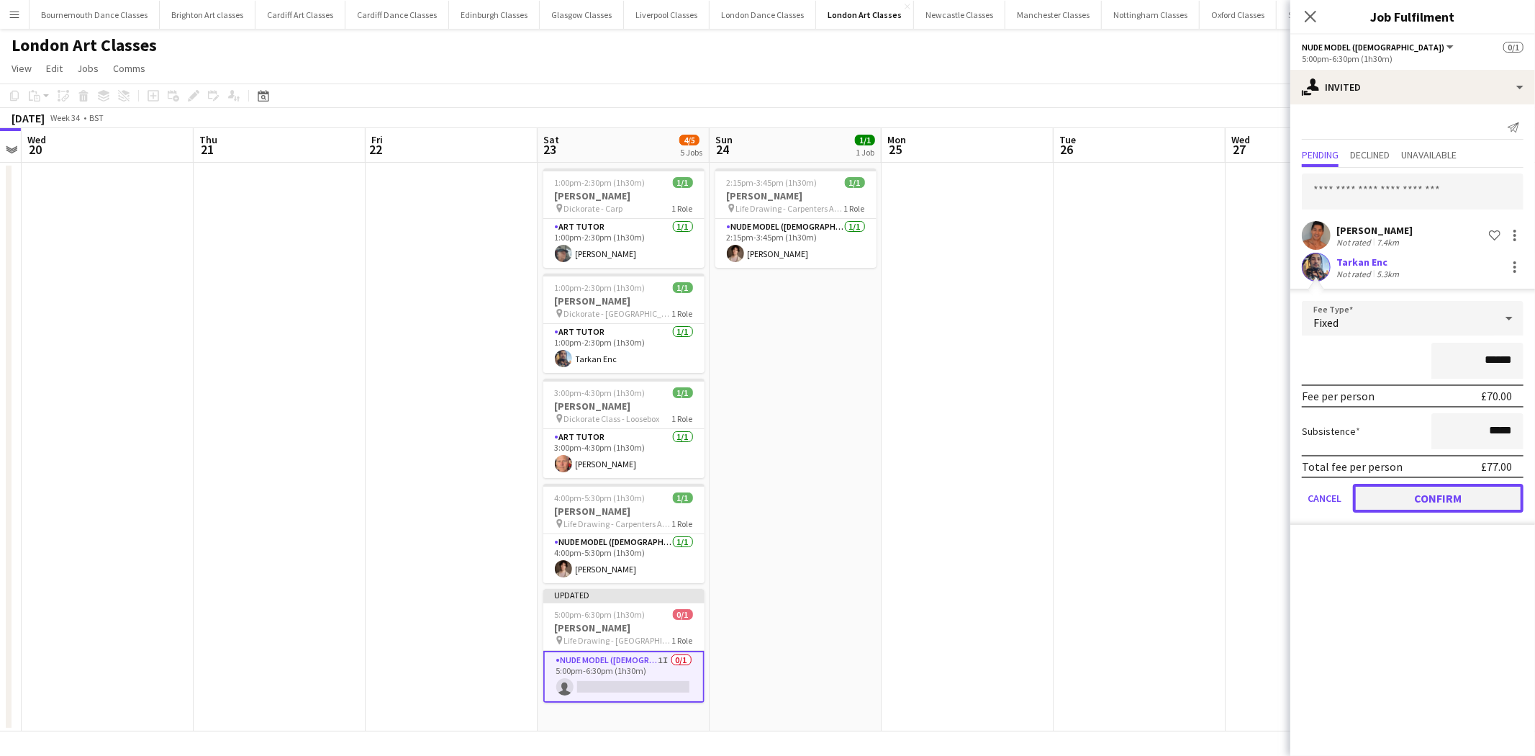
click at [1421, 499] on button "Confirm" at bounding box center [1438, 498] width 171 height 29
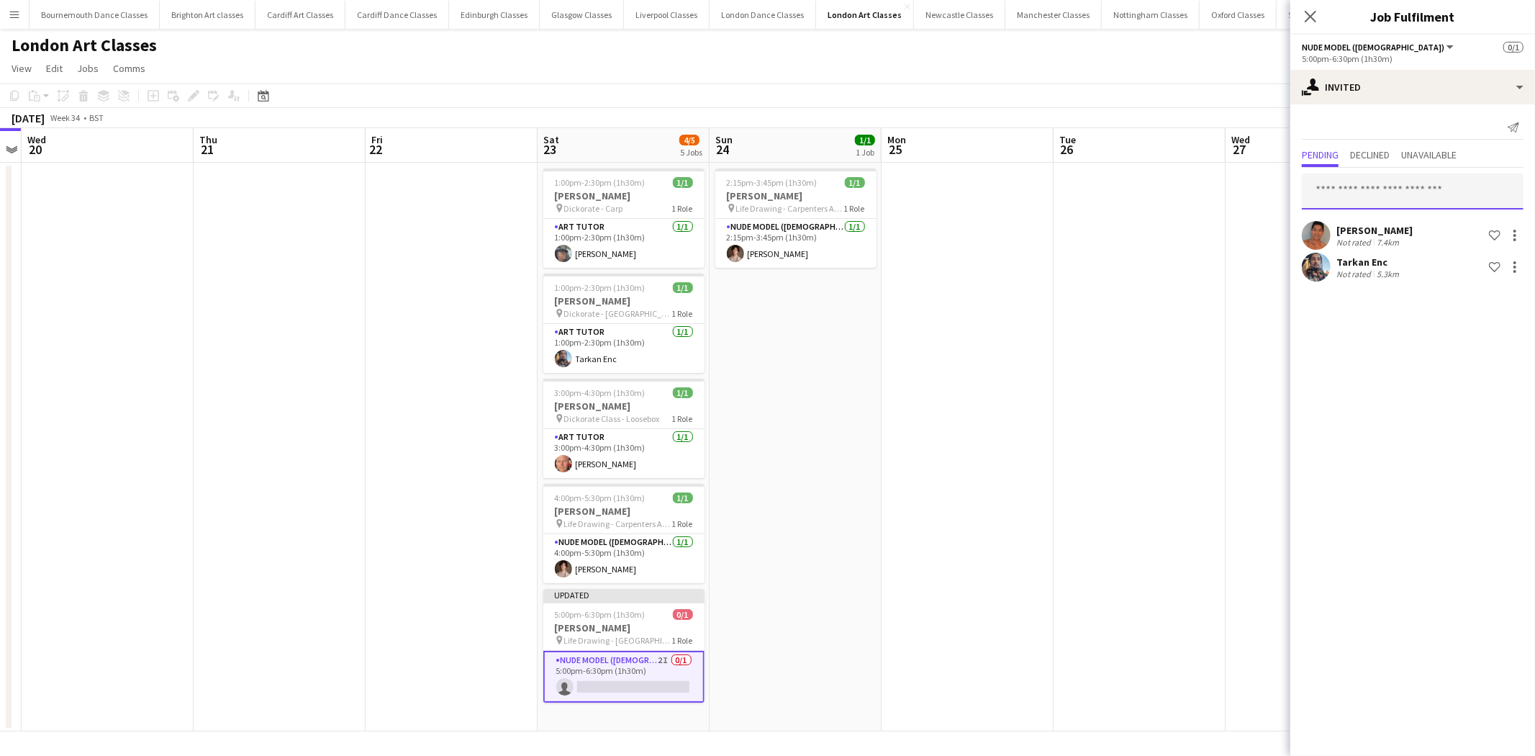
click at [1402, 196] on input "text" at bounding box center [1413, 191] width 222 height 36
click at [1382, 96] on div "single-neutral-actions-share-1 Invited" at bounding box center [1412, 87] width 245 height 35
click at [1469, 204] on div "single-neutral-actions-upload Available" at bounding box center [1460, 205] width 142 height 29
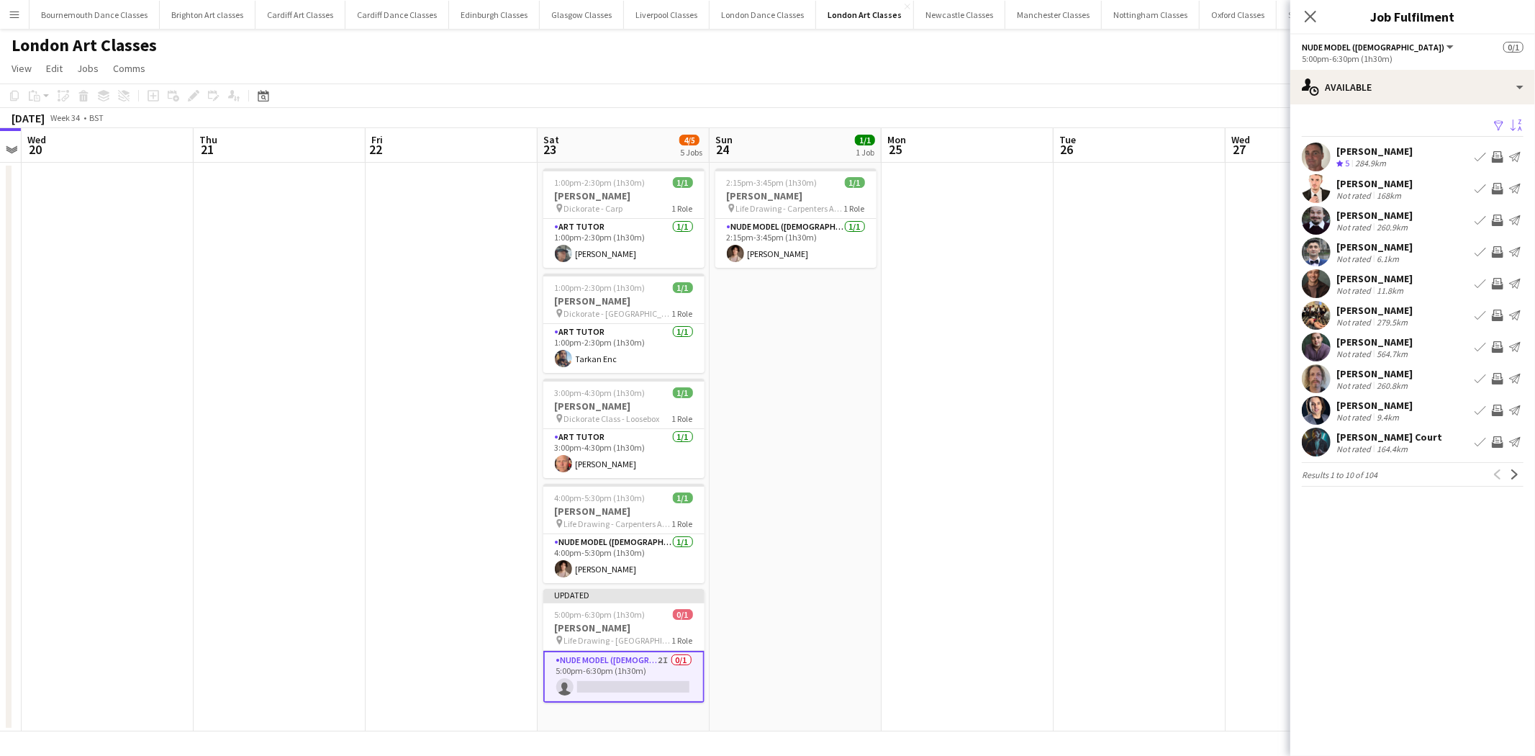
click at [1516, 128] on app-icon "Sort asc" at bounding box center [1517, 126] width 12 height 14
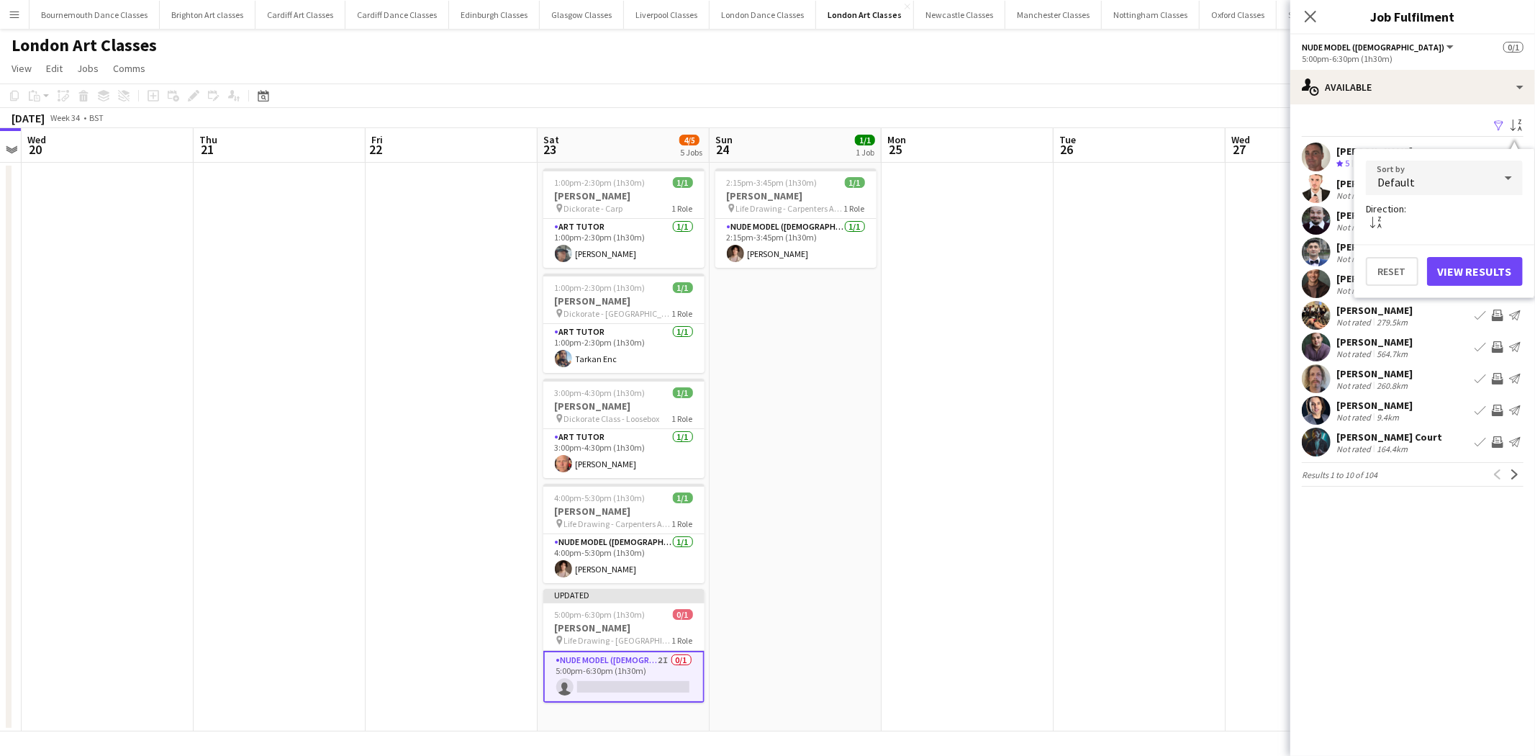
click at [1431, 182] on div "Default" at bounding box center [1430, 177] width 128 height 35
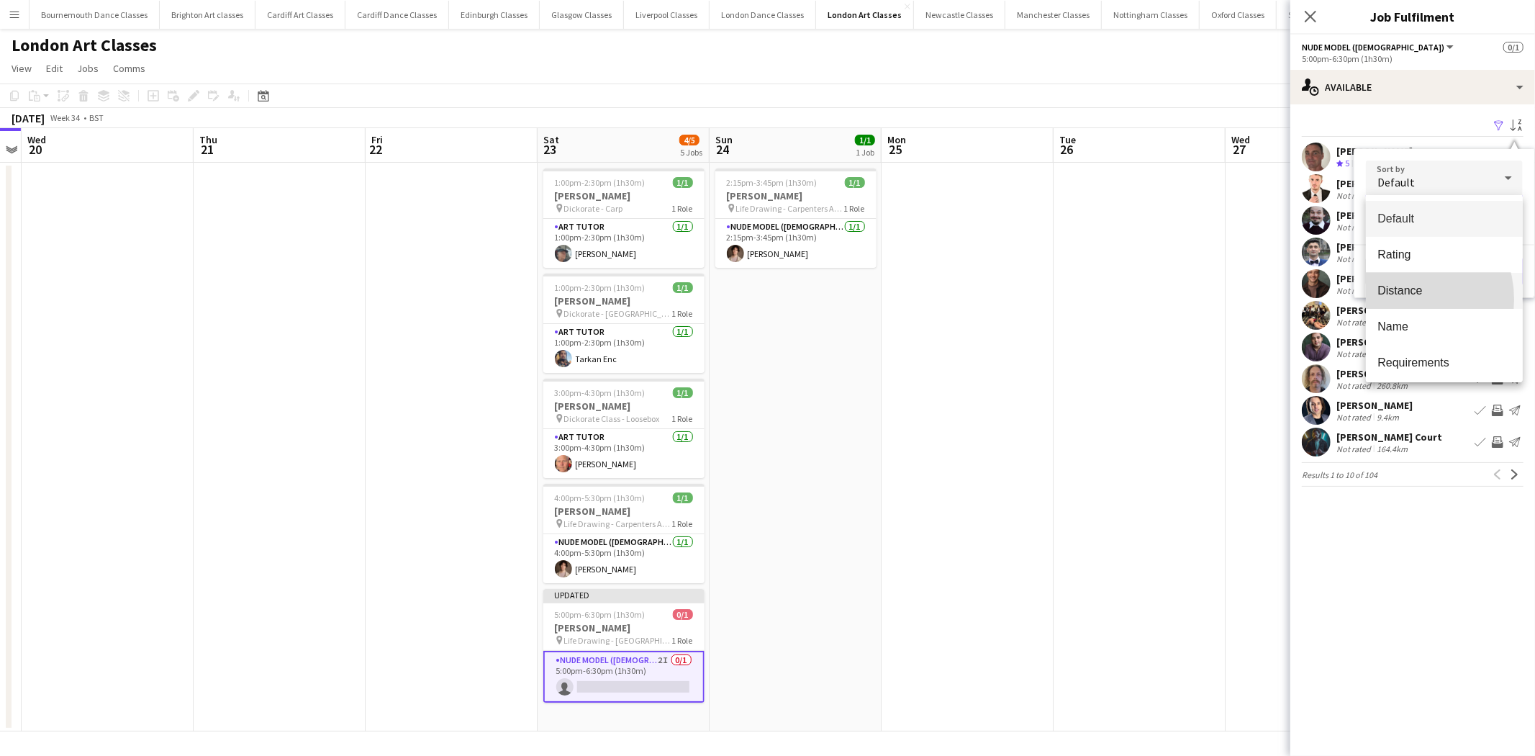
click at [1397, 299] on mat-option "Distance" at bounding box center [1444, 291] width 157 height 36
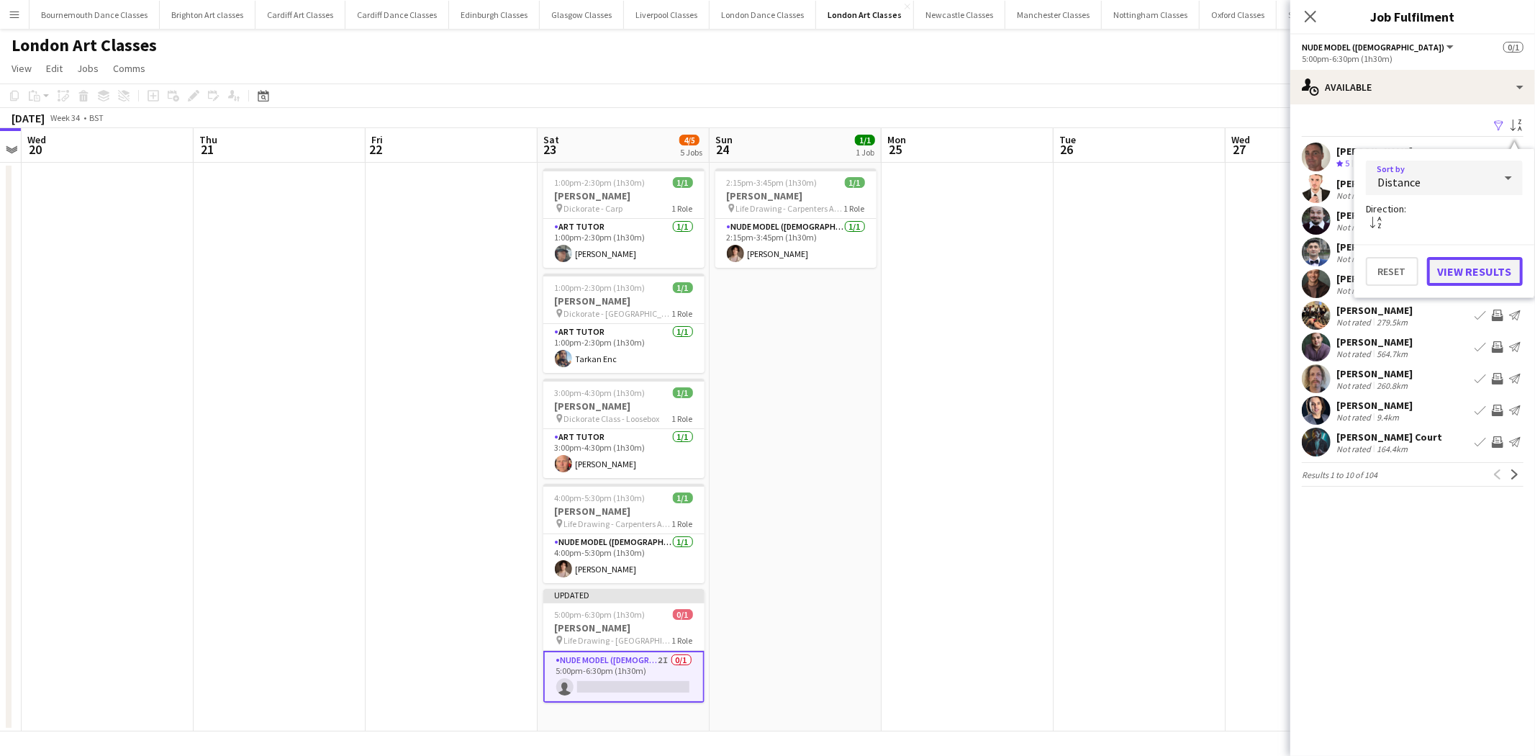
click at [1444, 271] on button "View Results" at bounding box center [1475, 271] width 96 height 29
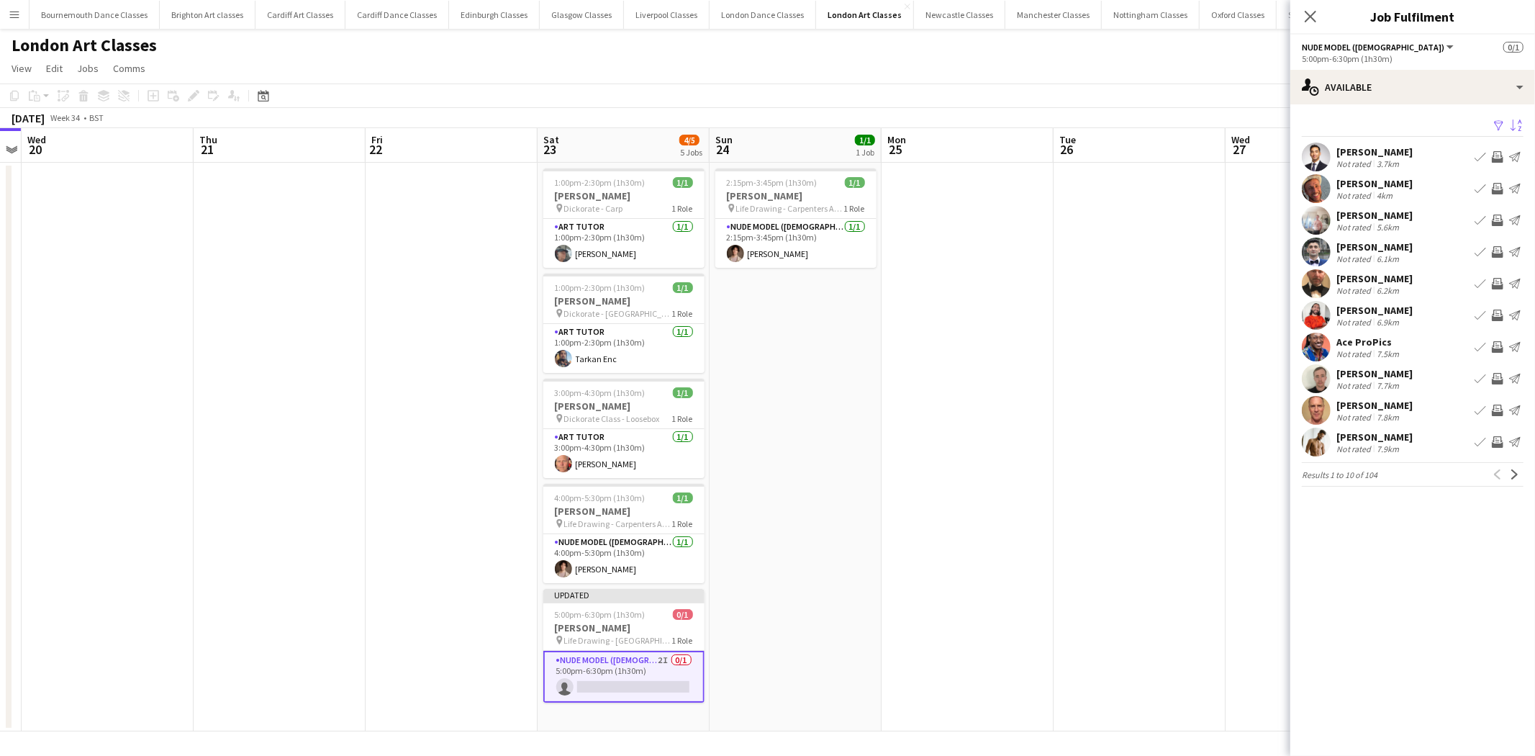
click at [1498, 214] on app-icon "Invite crew" at bounding box center [1498, 220] width 12 height 12
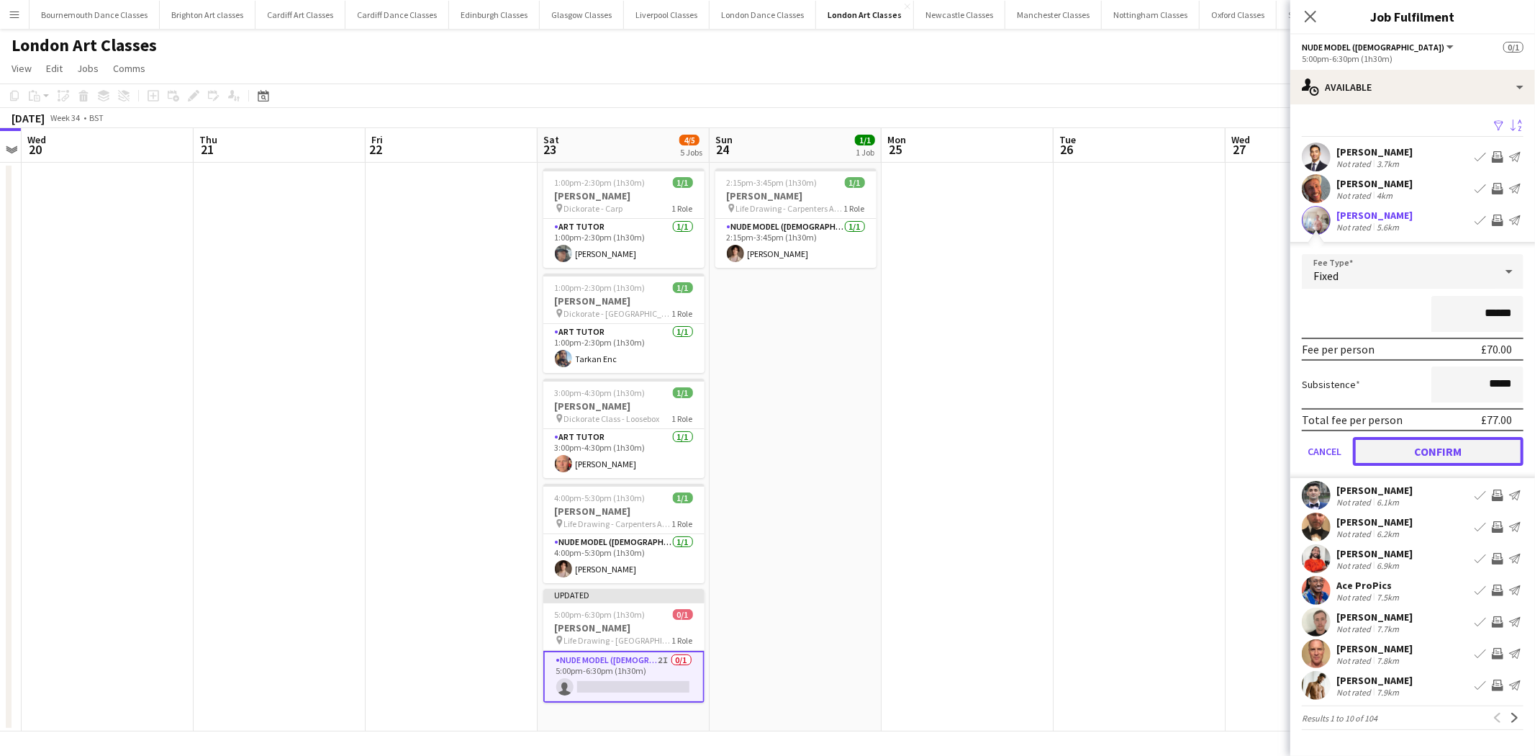
click at [1444, 438] on button "Confirm" at bounding box center [1438, 451] width 171 height 29
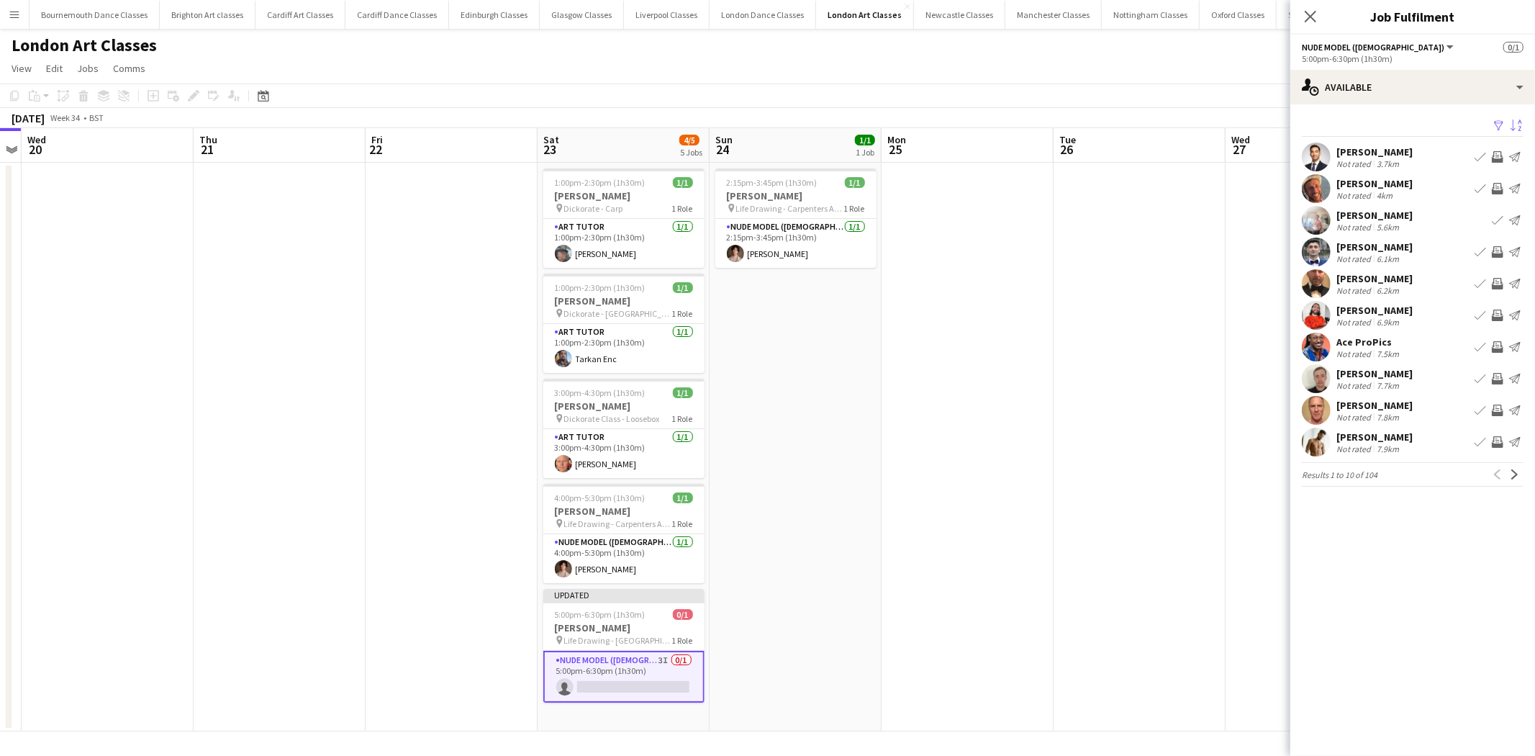
click at [1493, 355] on button "Invite crew" at bounding box center [1497, 346] width 17 height 17
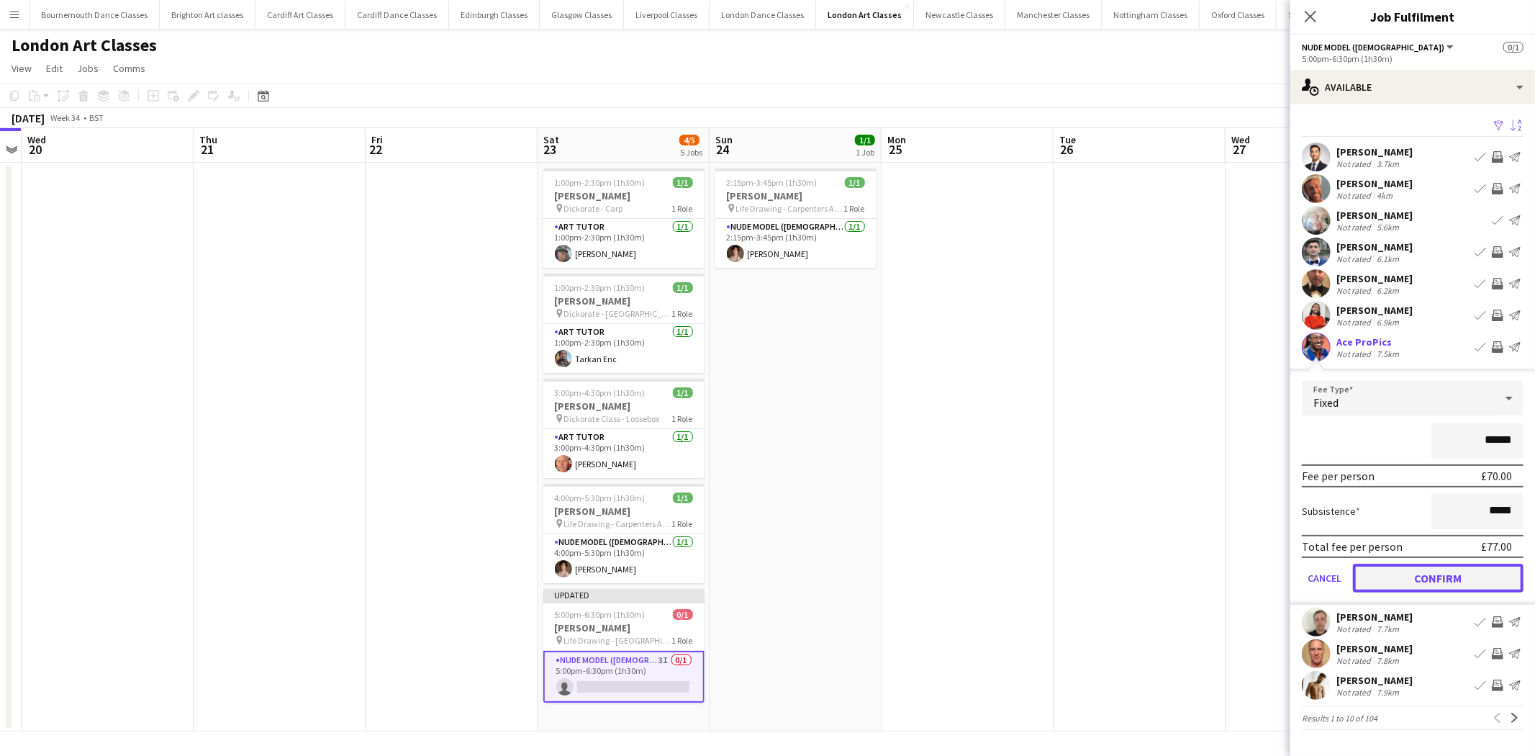
click at [1452, 572] on button "Confirm" at bounding box center [1438, 578] width 171 height 29
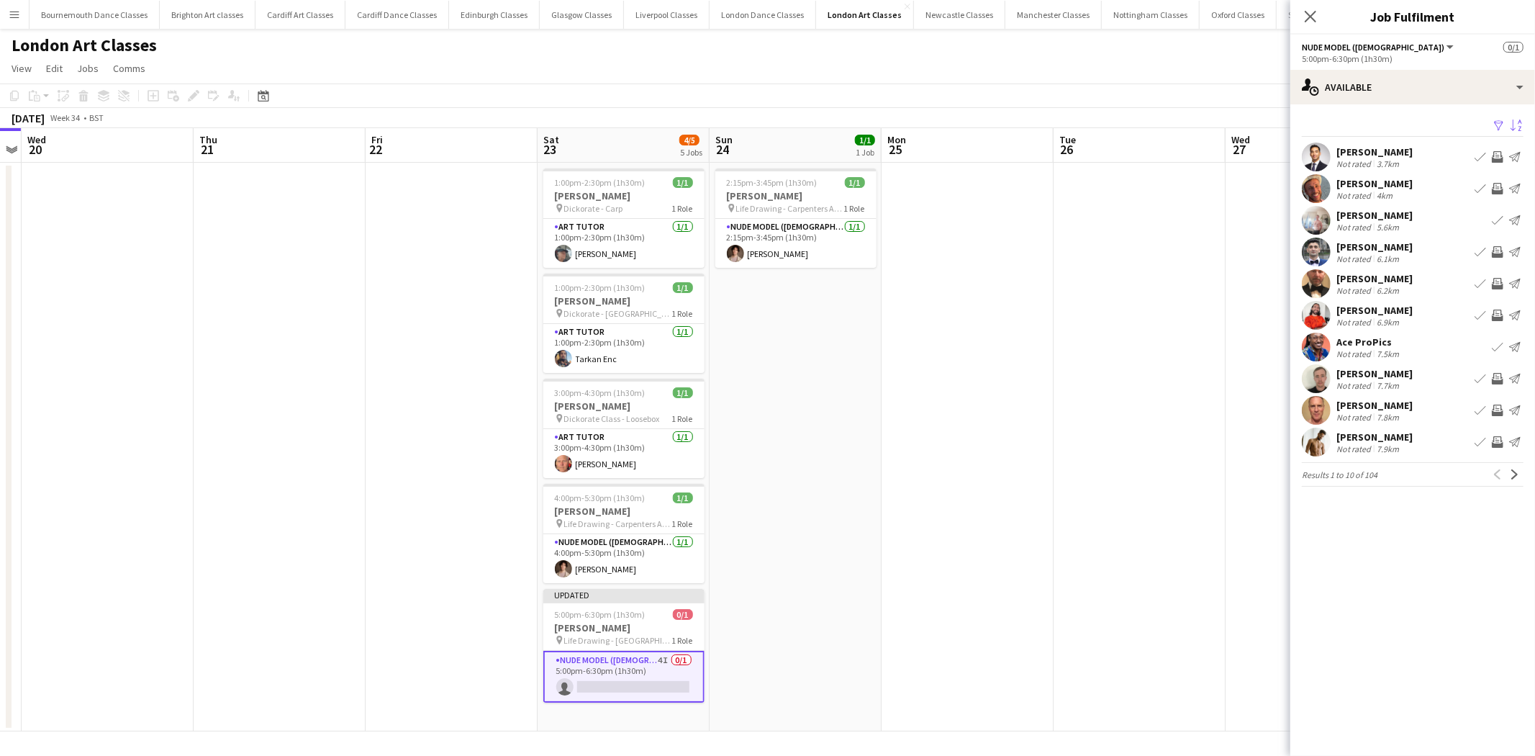
click at [1494, 448] on button "Invite crew" at bounding box center [1497, 441] width 17 height 17
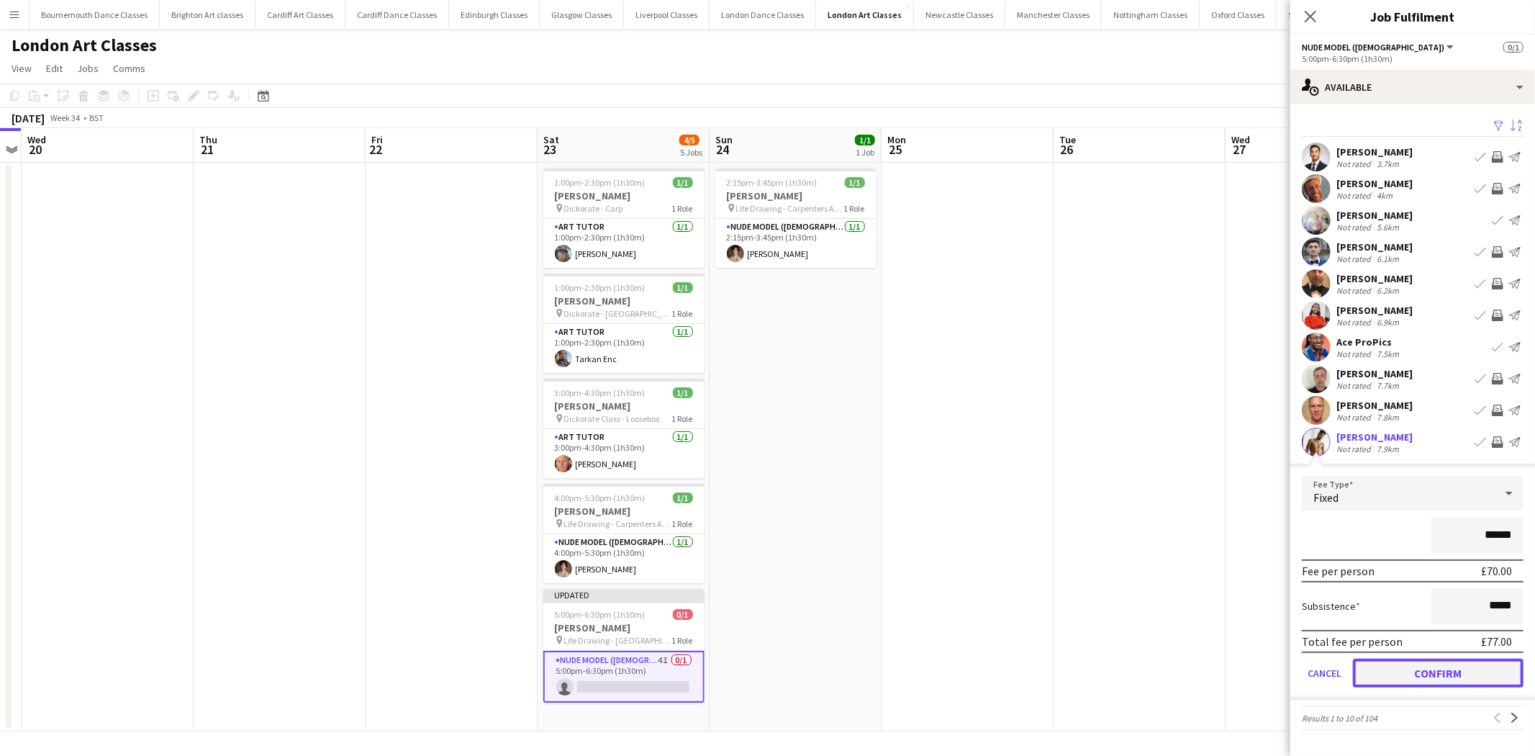
click at [1443, 668] on button "Confirm" at bounding box center [1438, 672] width 171 height 29
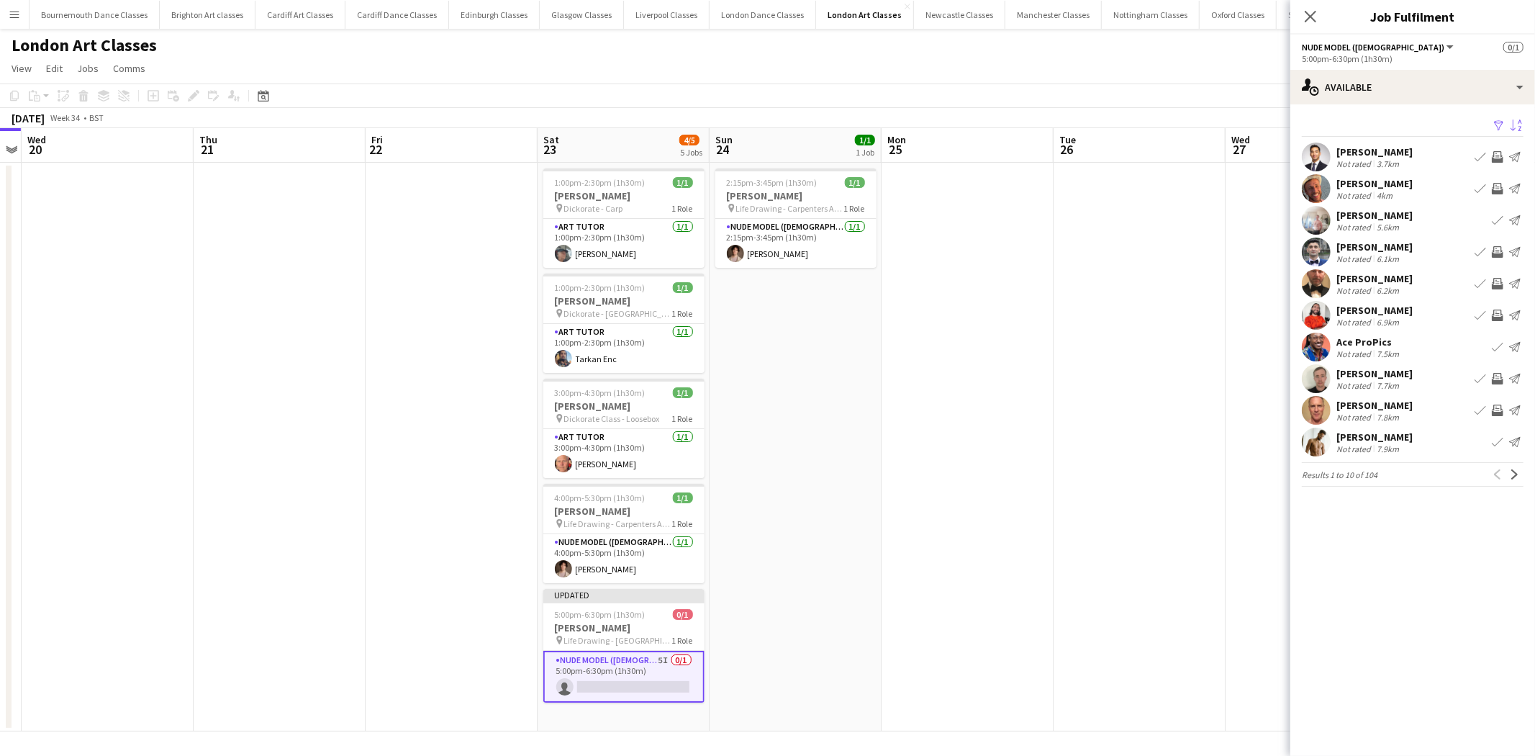
click at [1145, 338] on app-date-cell at bounding box center [1140, 447] width 172 height 569
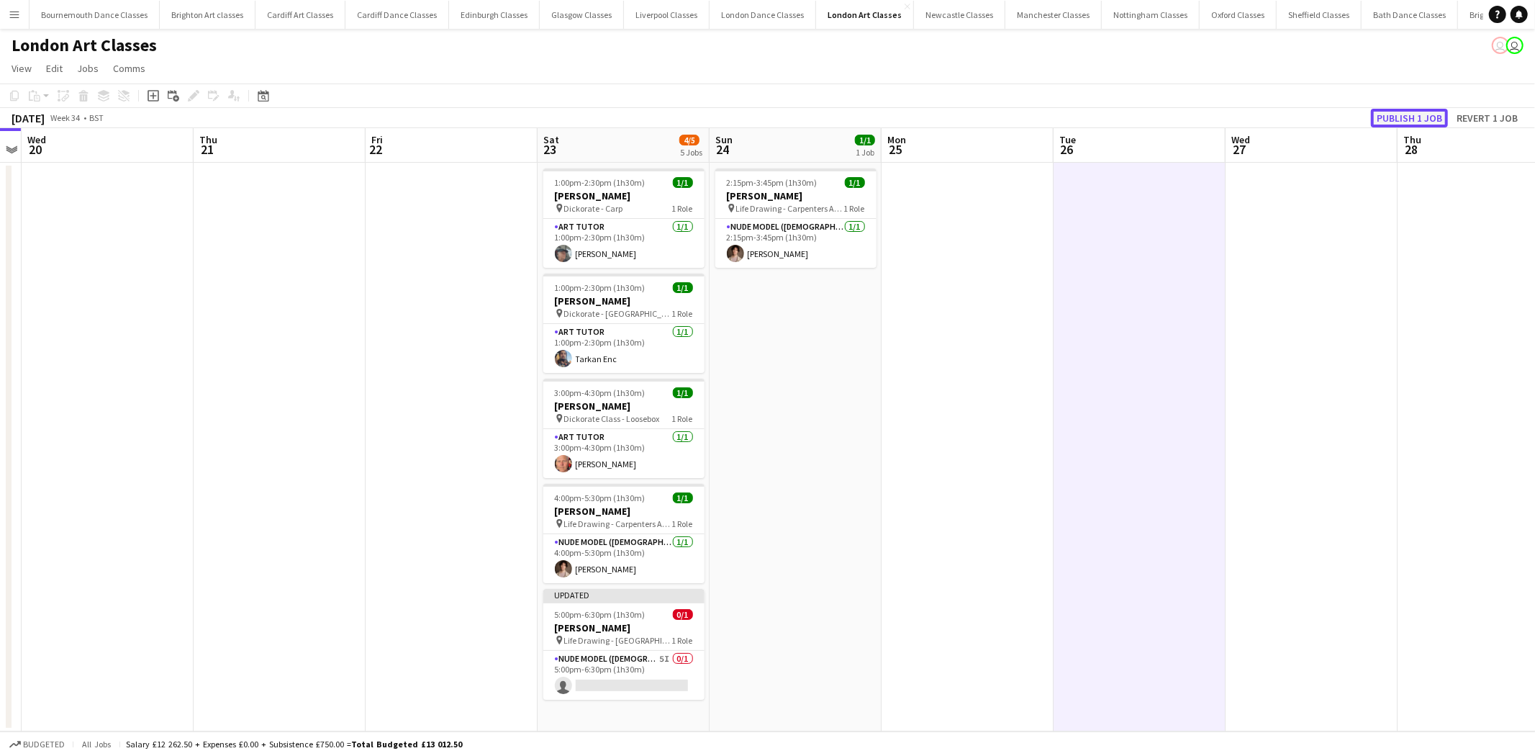
click at [1424, 120] on button "Publish 1 job" at bounding box center [1409, 118] width 77 height 19
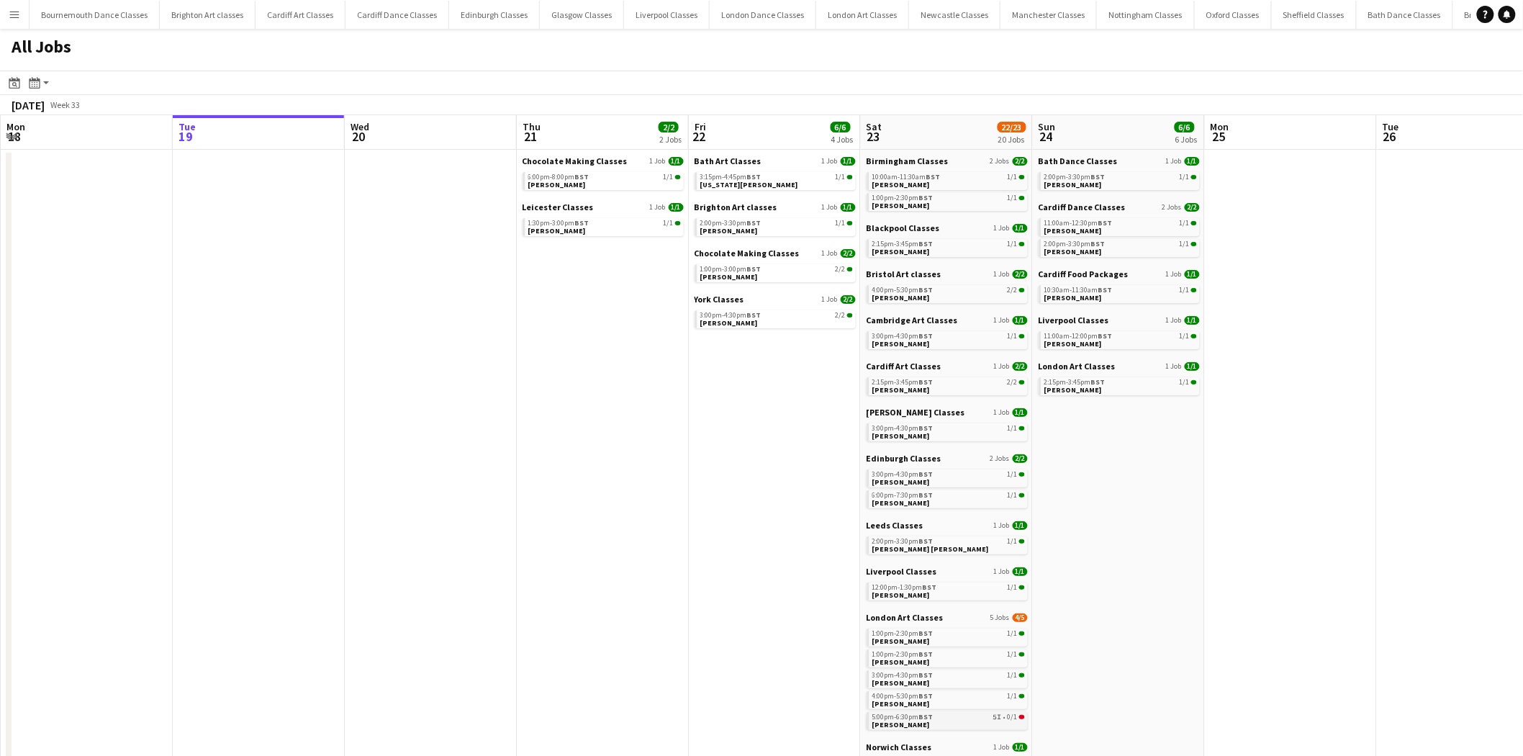
click at [950, 718] on div "5:00pm-6:30pm BST 5I • 0/1" at bounding box center [948, 716] width 153 height 7
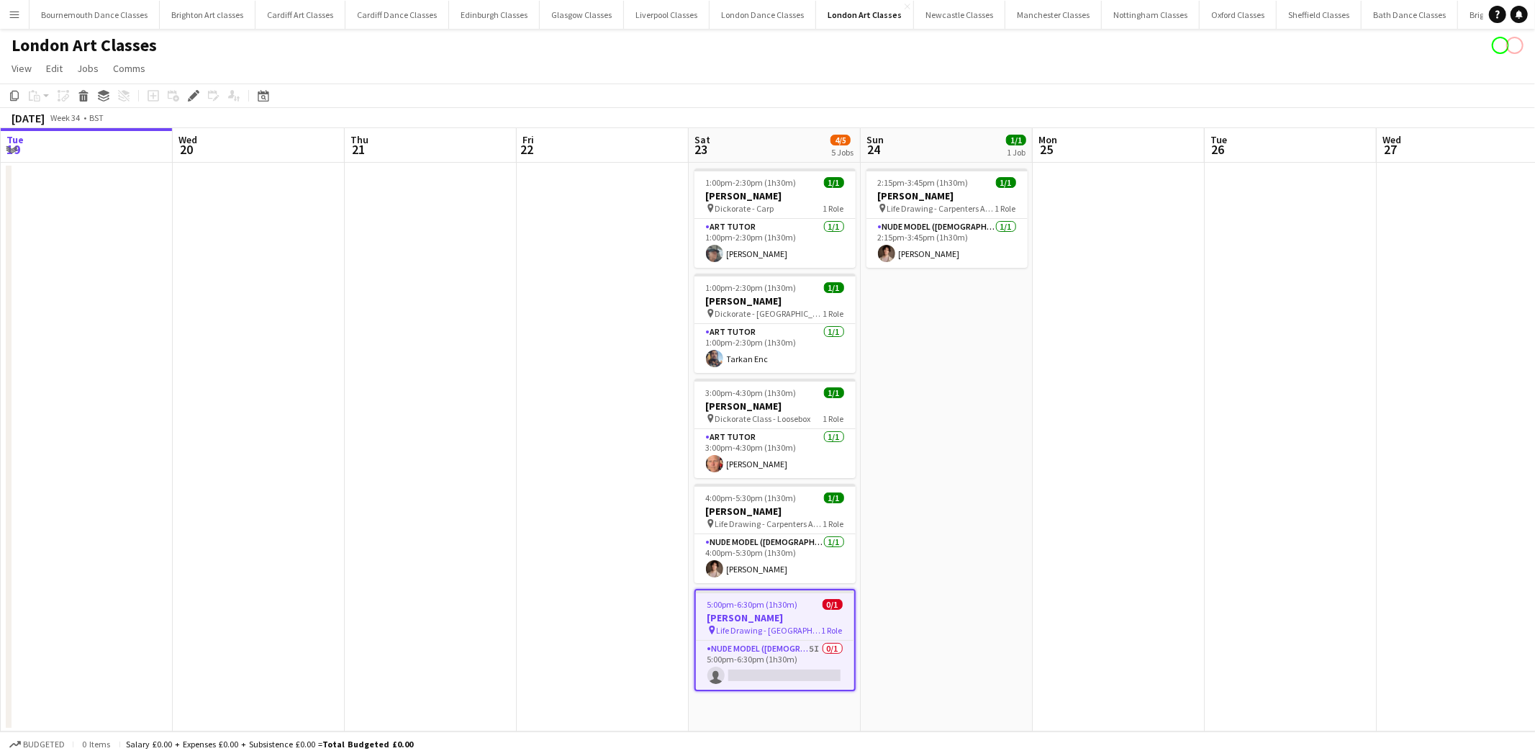
scroll to position [0, 494]
